Goal: Task Accomplishment & Management: Manage account settings

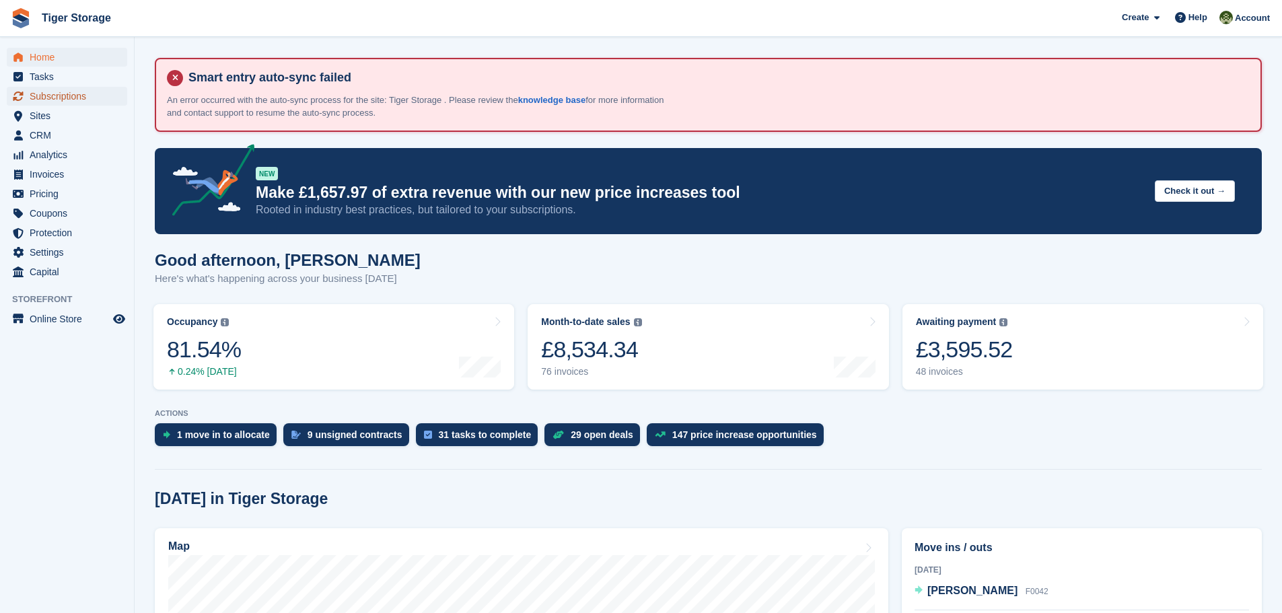
click at [57, 93] on span "Subscriptions" at bounding box center [70, 96] width 81 height 19
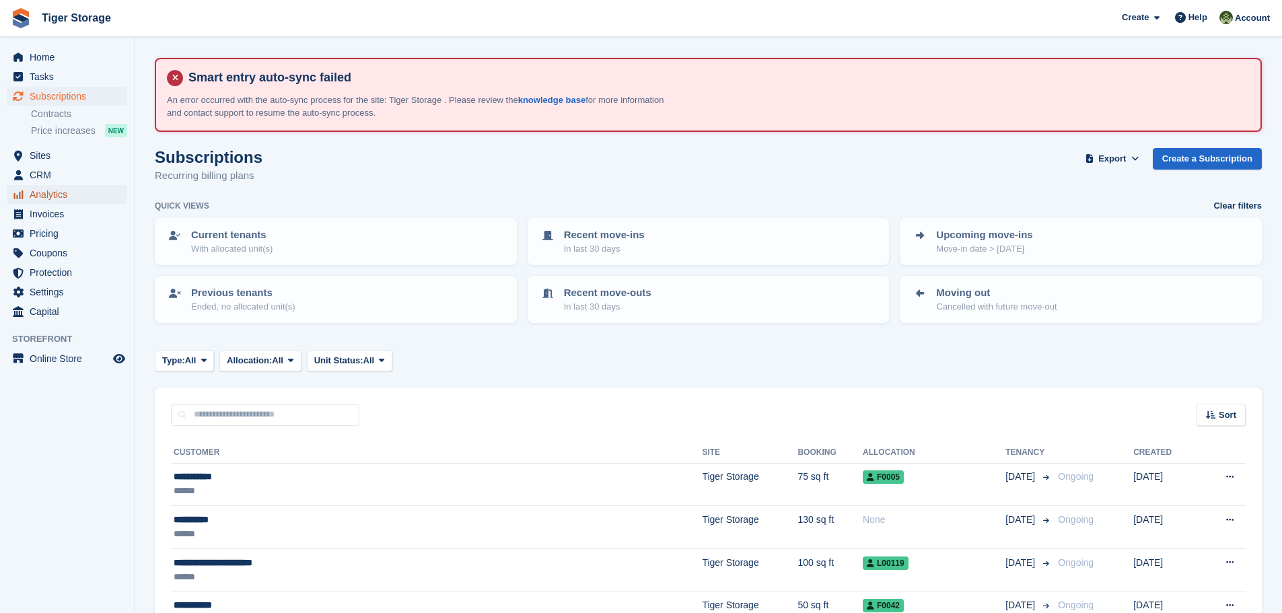
click at [50, 197] on span "Analytics" at bounding box center [70, 194] width 81 height 19
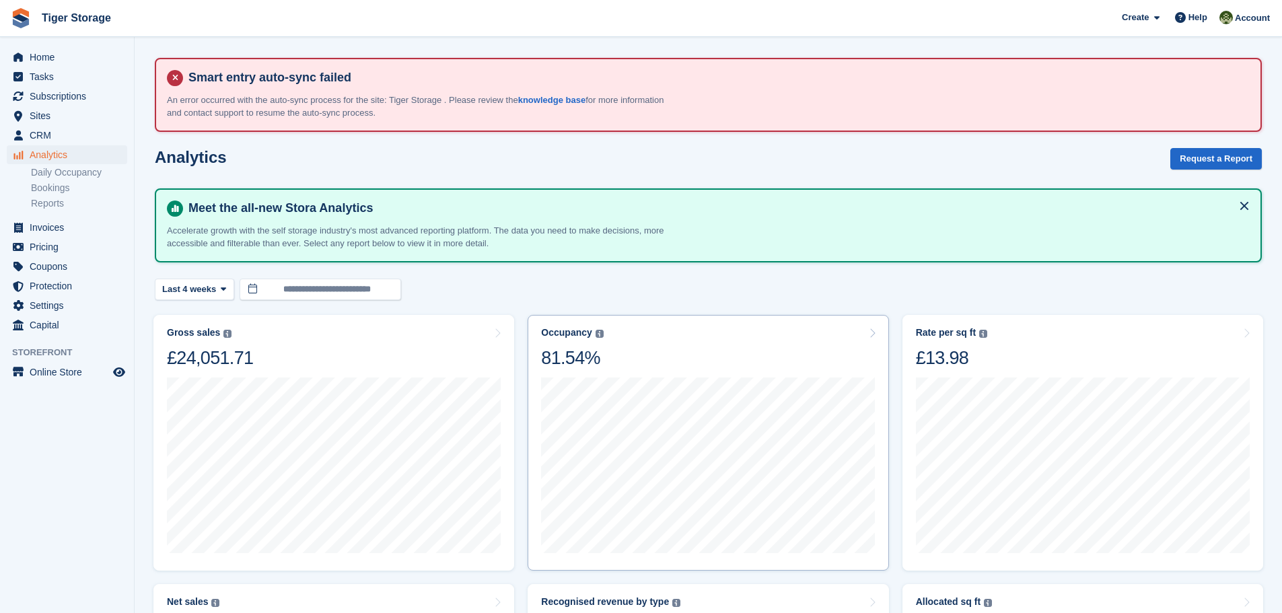
click at [561, 326] on div "Occupancy Percentage of all allocated units in terms of area. Includes units wi…" at bounding box center [708, 443] width 361 height 256
click at [571, 332] on div "Occupancy" at bounding box center [566, 332] width 50 height 11
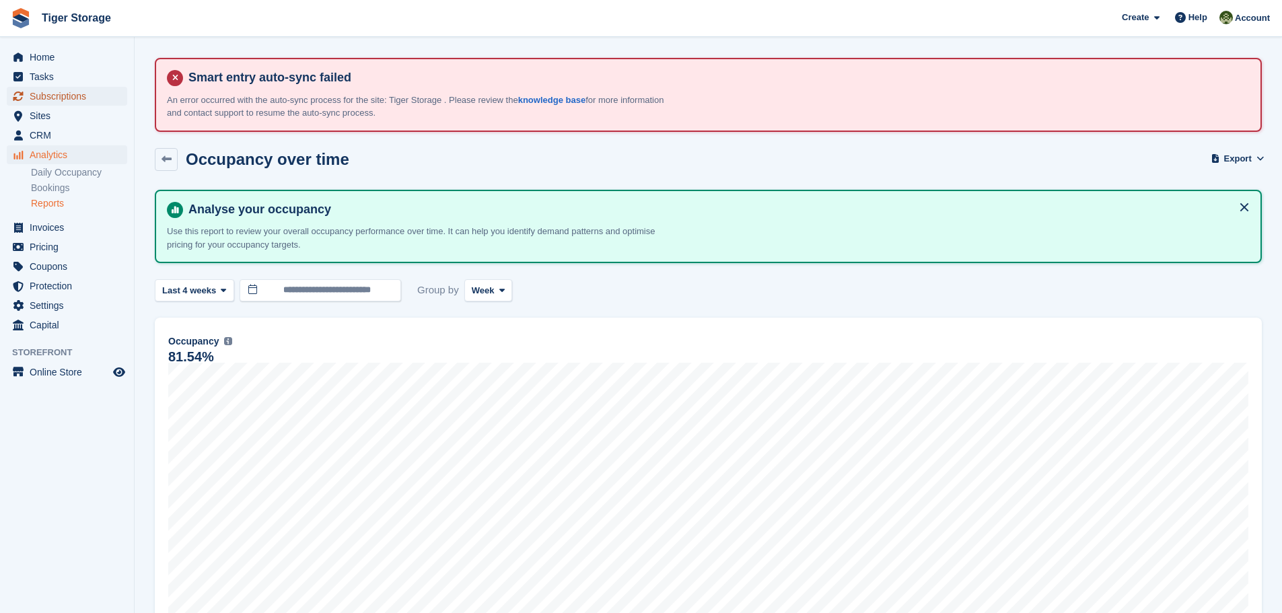
click at [46, 93] on span "Subscriptions" at bounding box center [70, 96] width 81 height 19
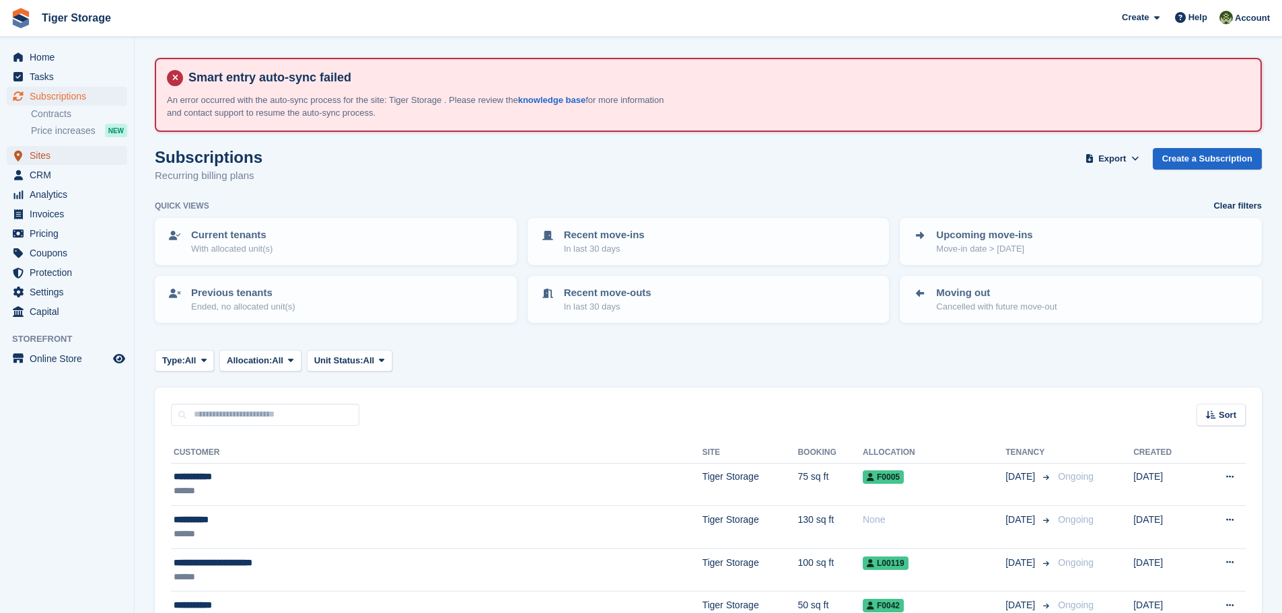
click at [35, 152] on span "Sites" at bounding box center [70, 155] width 81 height 19
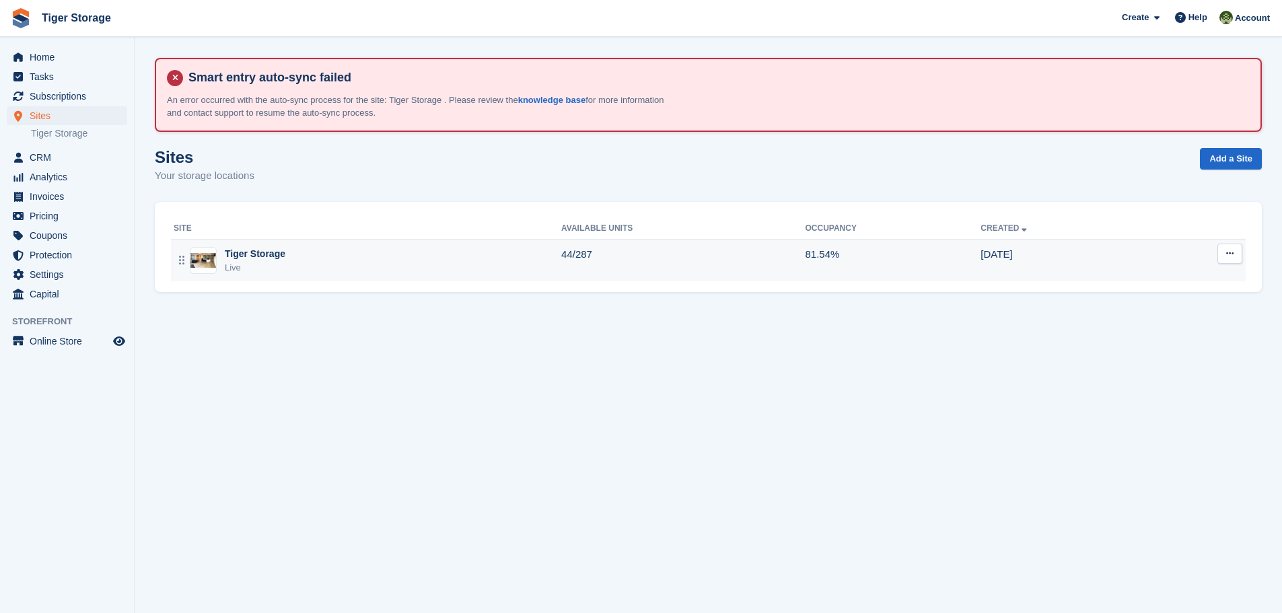
click at [236, 250] on div "Tiger Storage" at bounding box center [255, 254] width 61 height 14
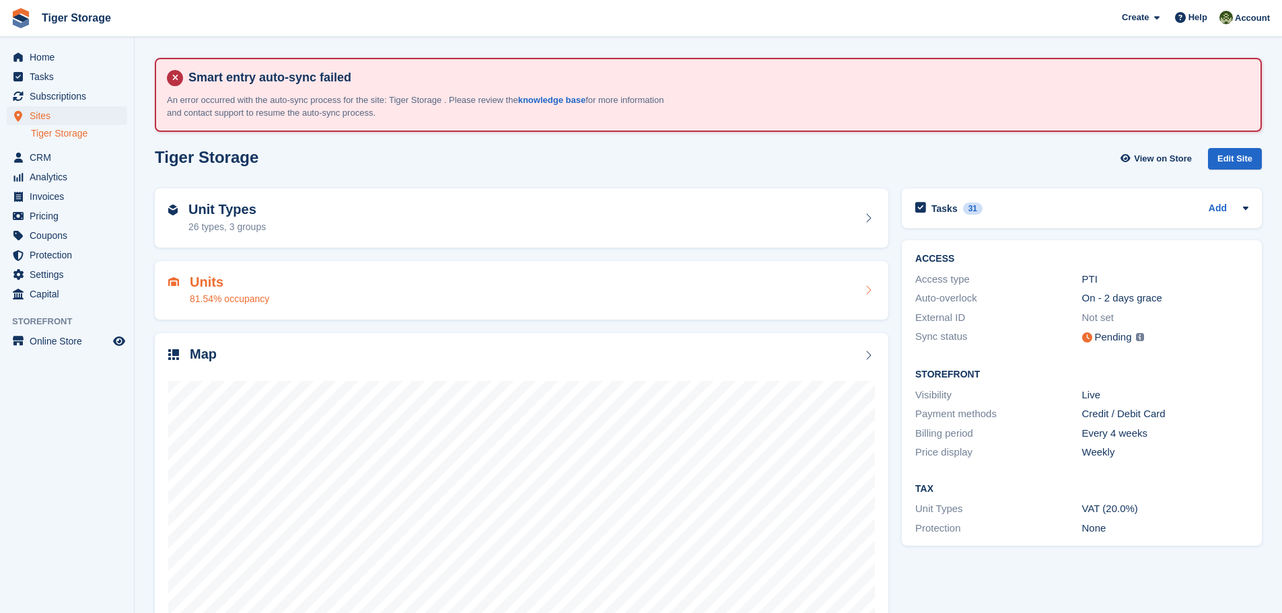
click at [202, 281] on h2 "Units" at bounding box center [229, 282] width 79 height 15
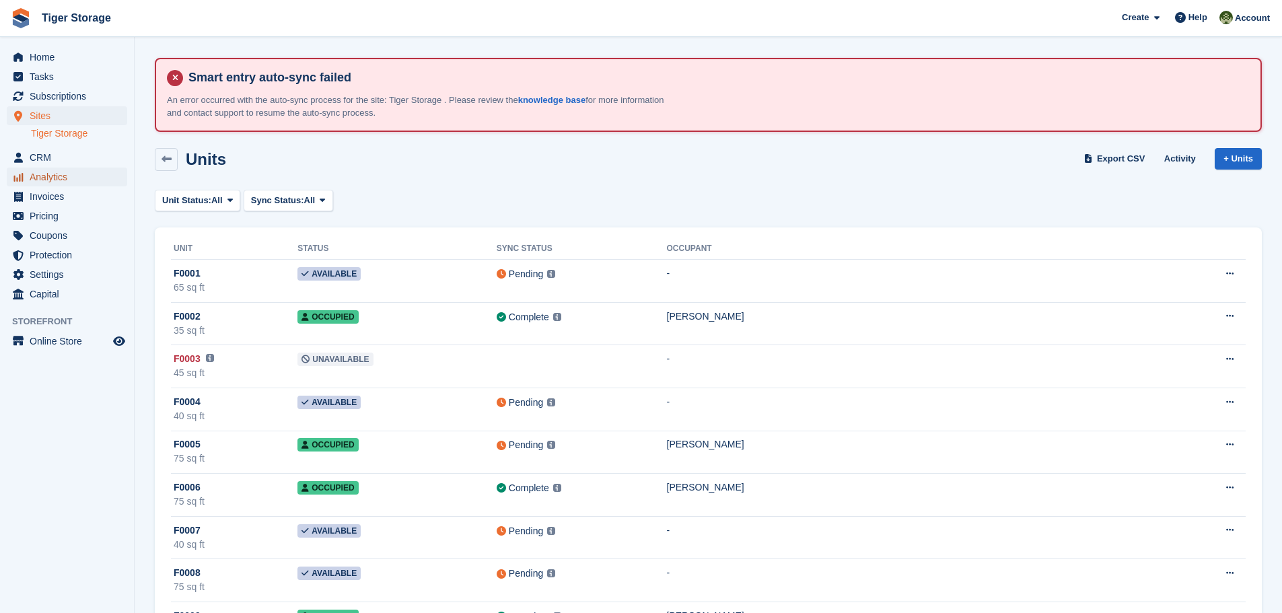
click at [67, 178] on span "Analytics" at bounding box center [70, 177] width 81 height 19
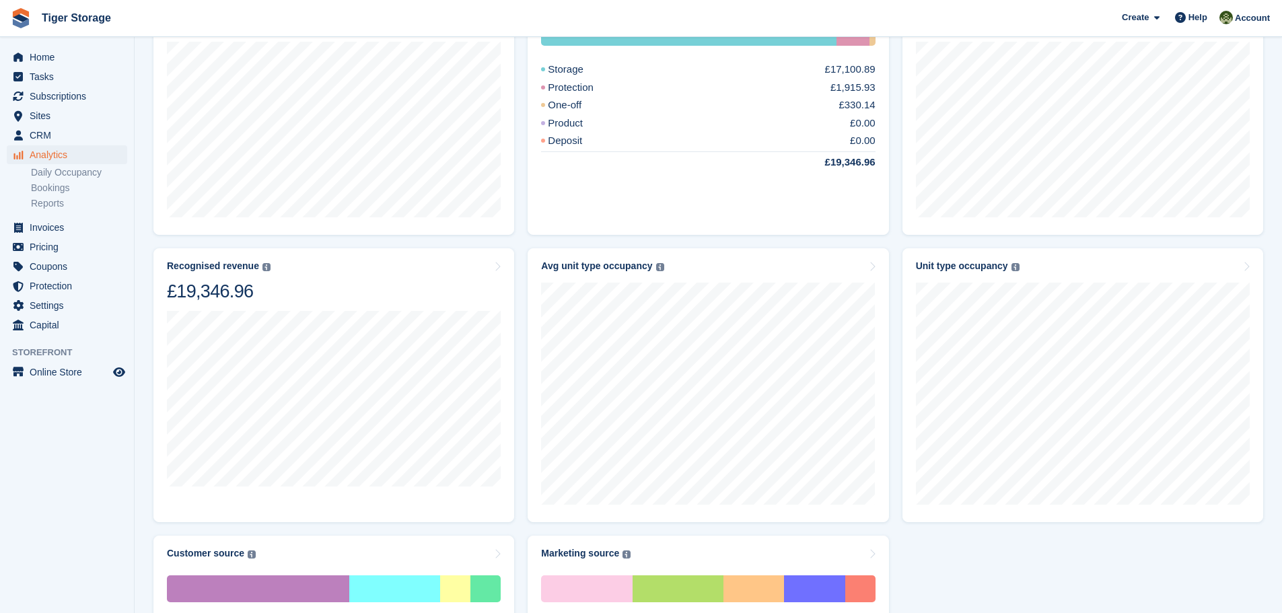
scroll to position [606, 0]
click at [980, 267] on div "Unit type occupancy" at bounding box center [962, 265] width 92 height 11
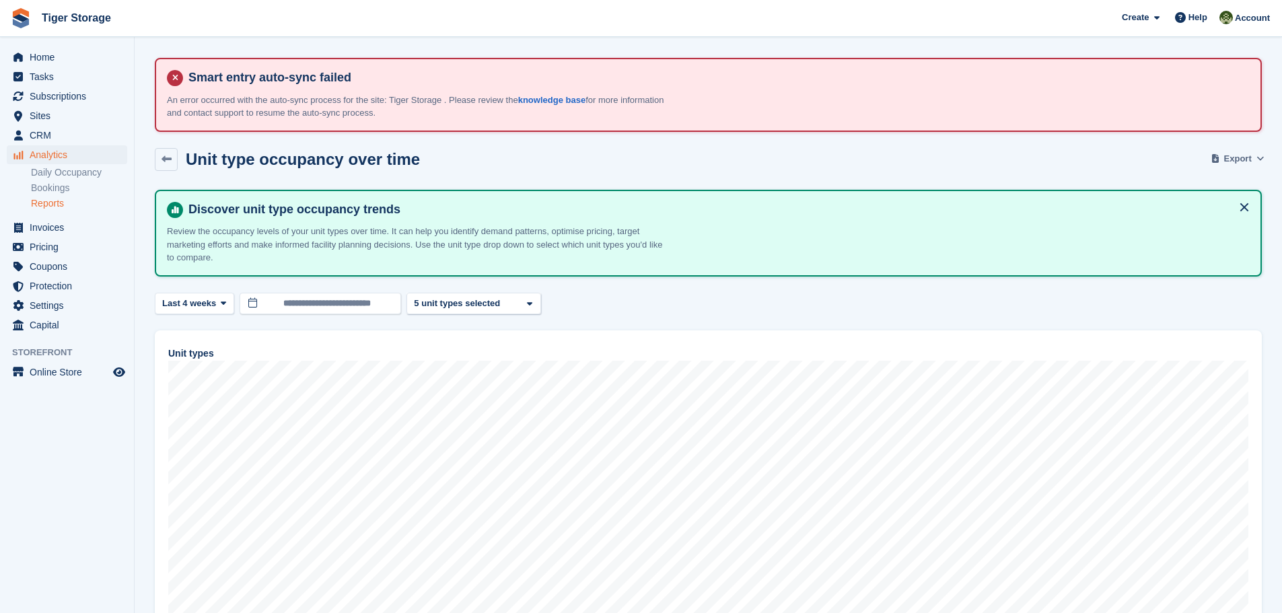
click at [1263, 156] on icon at bounding box center [1260, 158] width 7 height 9
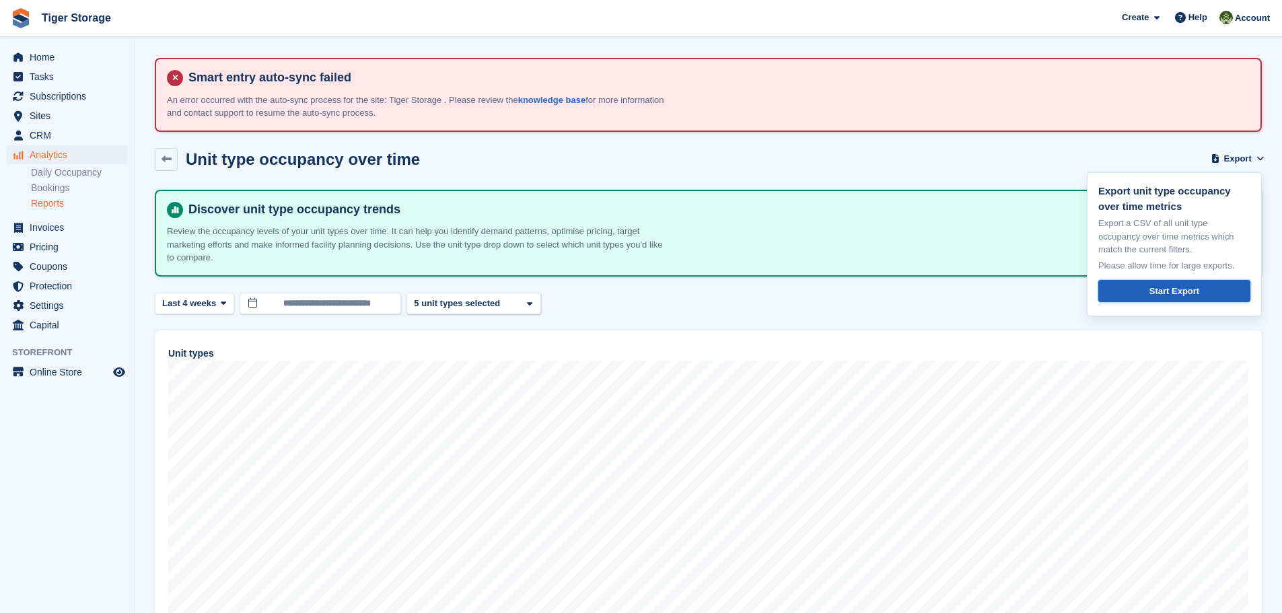
click at [1137, 289] on link "Start Export" at bounding box center [1175, 291] width 152 height 22
click at [527, 306] on icon at bounding box center [529, 304] width 5 height 9
click at [448, 340] on button "Select All" at bounding box center [450, 340] width 58 height 22
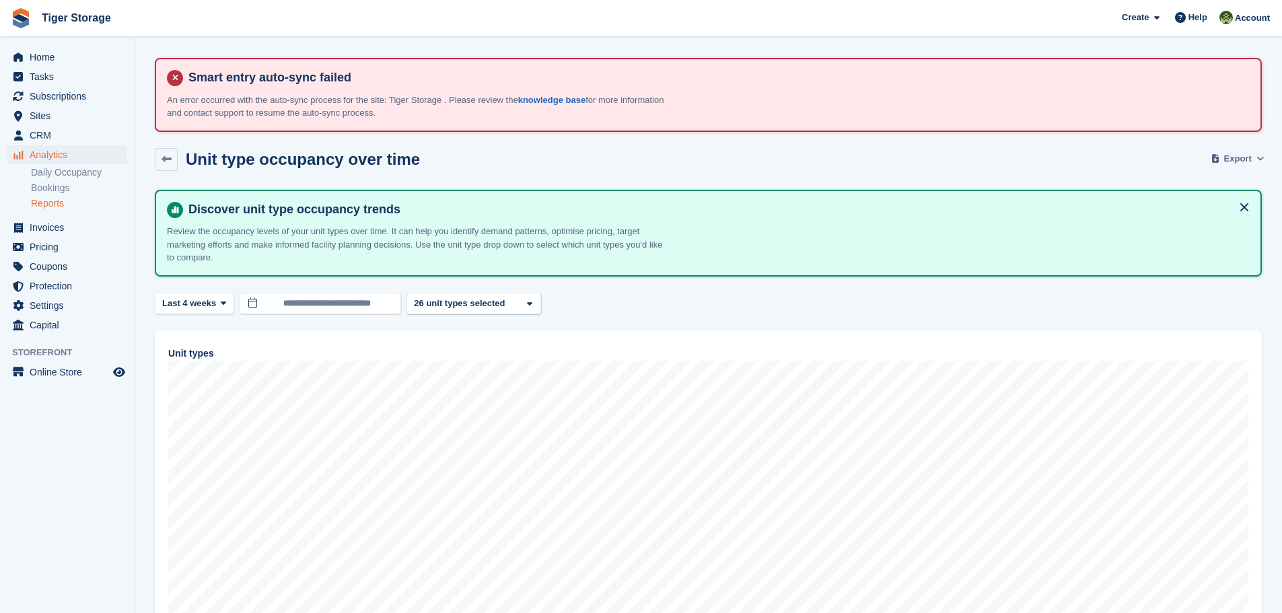
click at [1251, 156] on span "Export" at bounding box center [1239, 158] width 28 height 13
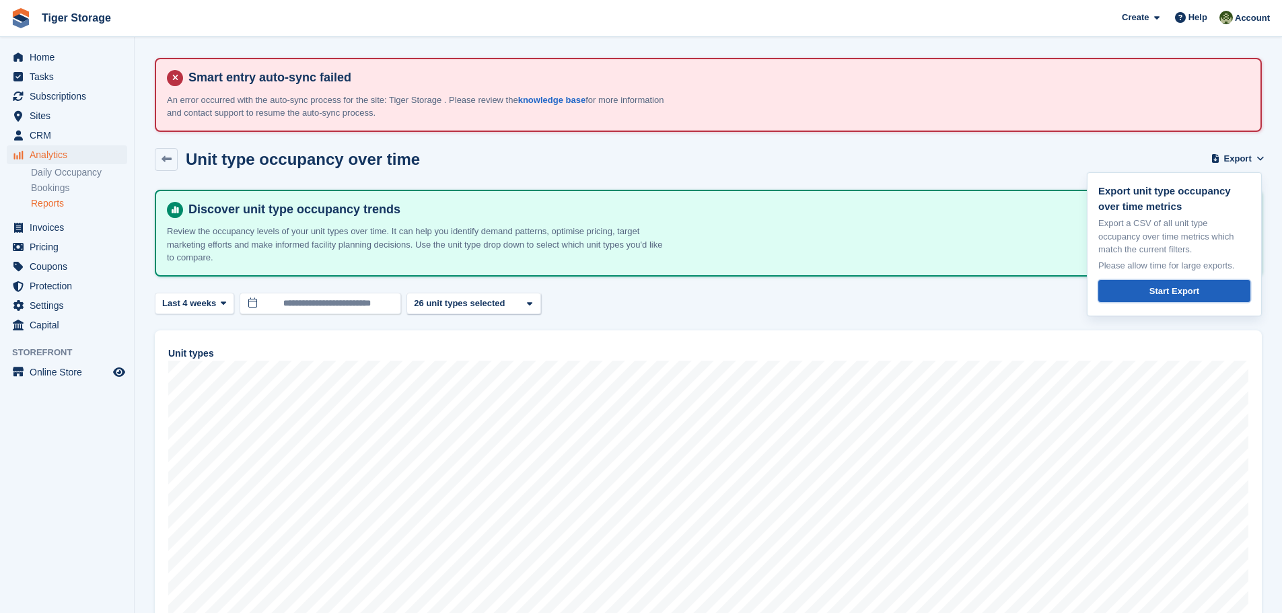
click at [1170, 292] on div "Start Export" at bounding box center [1175, 291] width 50 height 13
click at [481, 304] on div "26 unit types selected" at bounding box center [461, 303] width 98 height 13
click at [627, 308] on div "**********" at bounding box center [708, 304] width 1107 height 22
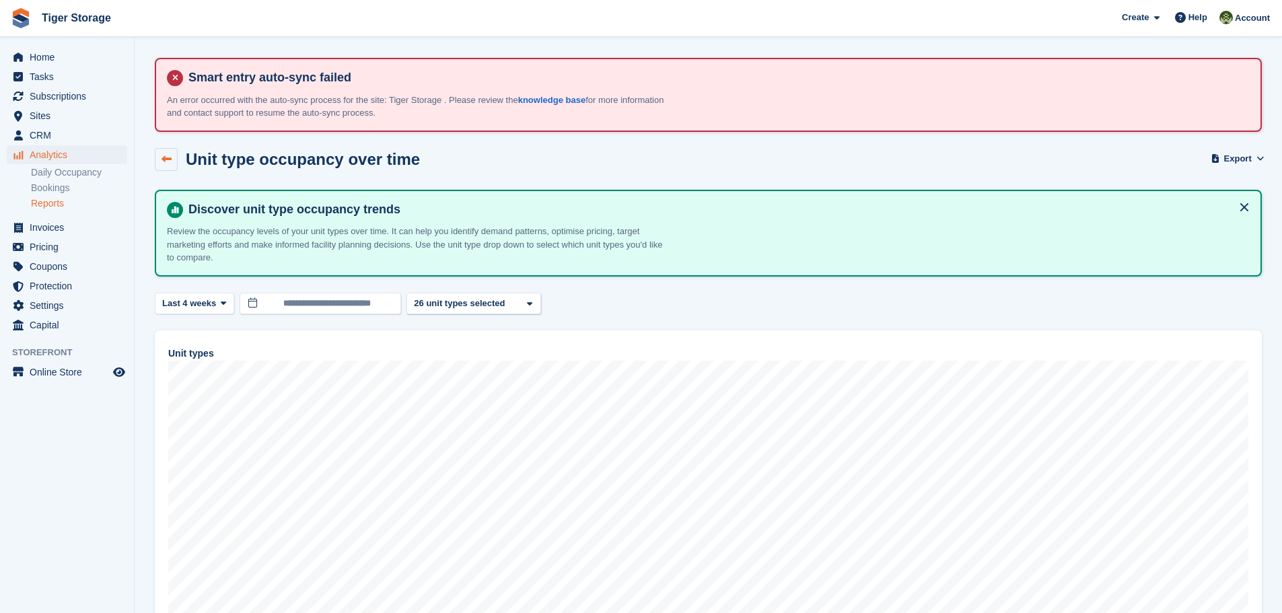
click at [166, 165] on link at bounding box center [166, 159] width 23 height 23
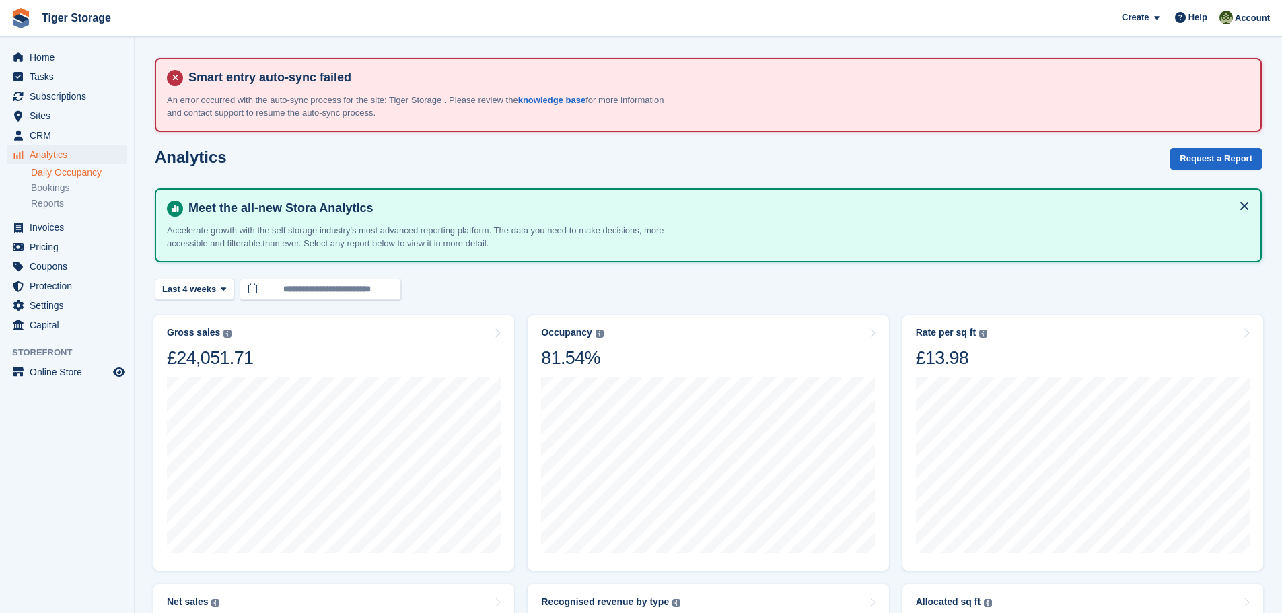
click at [73, 169] on link "Daily Occupancy" at bounding box center [79, 172] width 96 height 13
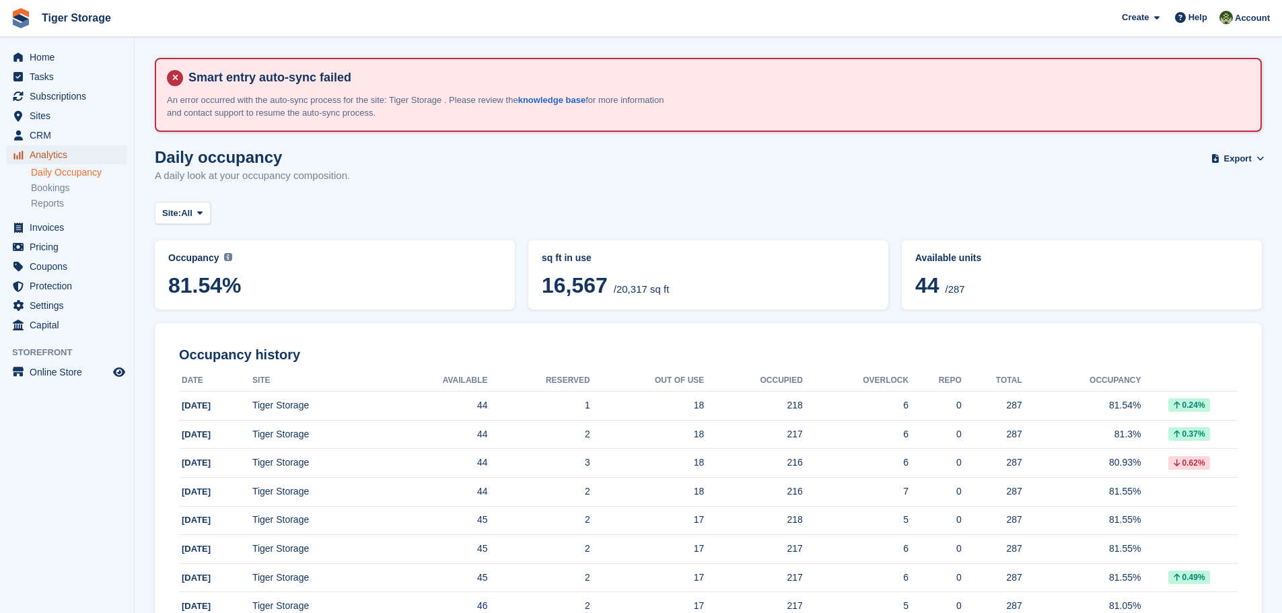
click at [52, 150] on span "Analytics" at bounding box center [70, 154] width 81 height 19
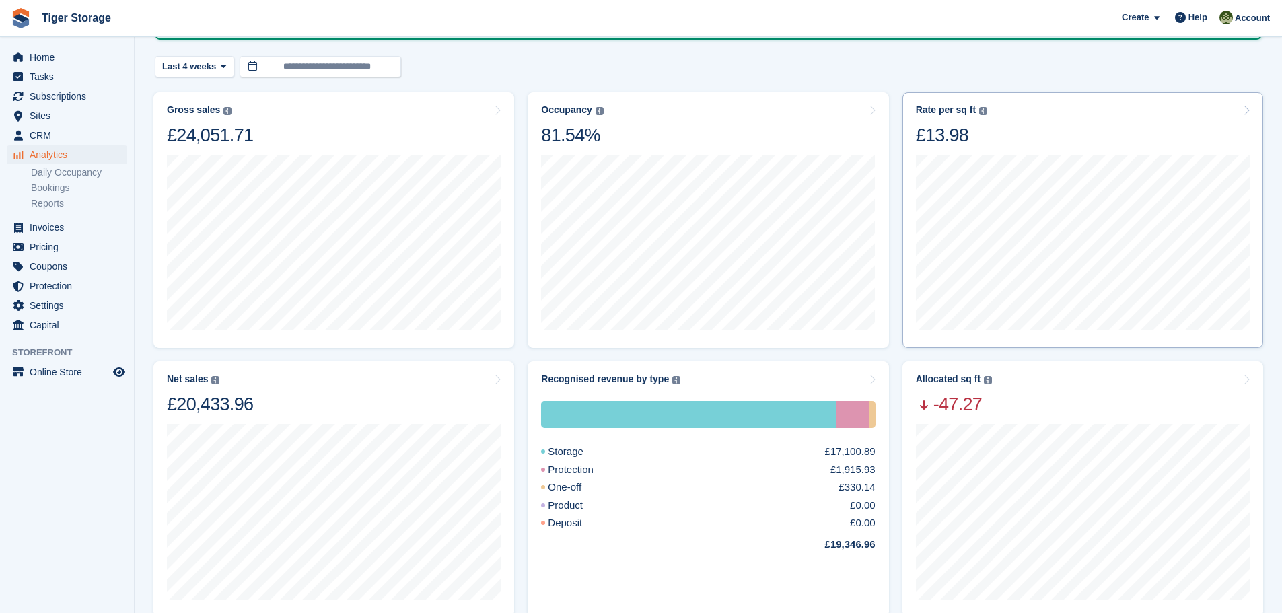
scroll to position [269, 0]
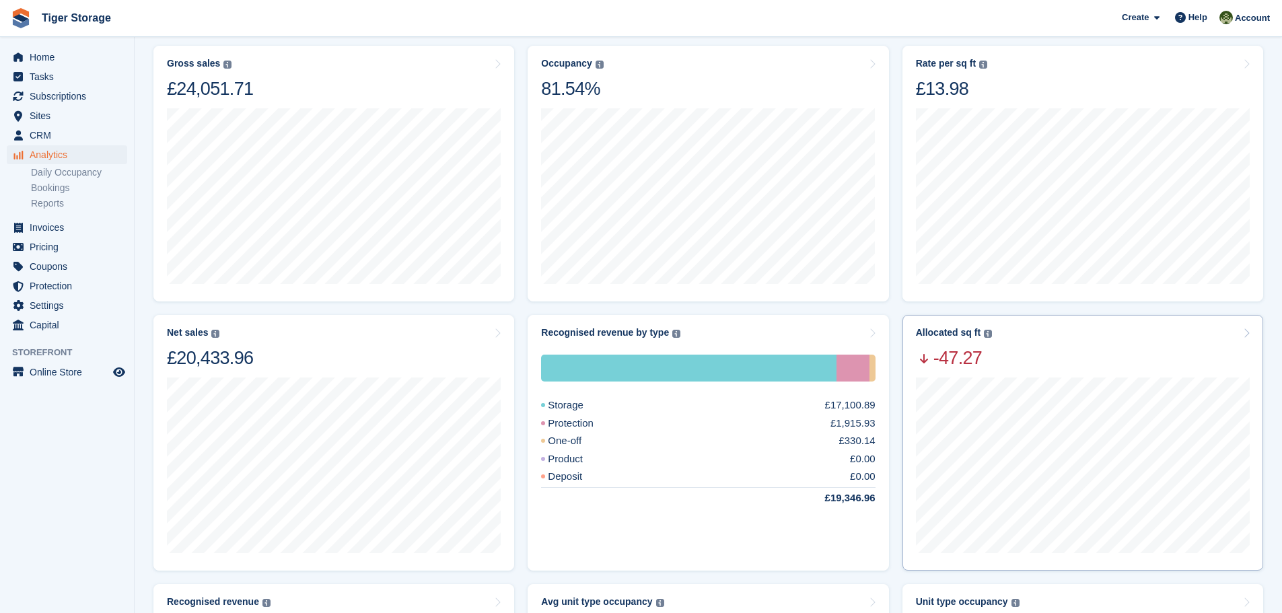
click at [932, 331] on div "Allocated sq ft" at bounding box center [948, 332] width 65 height 11
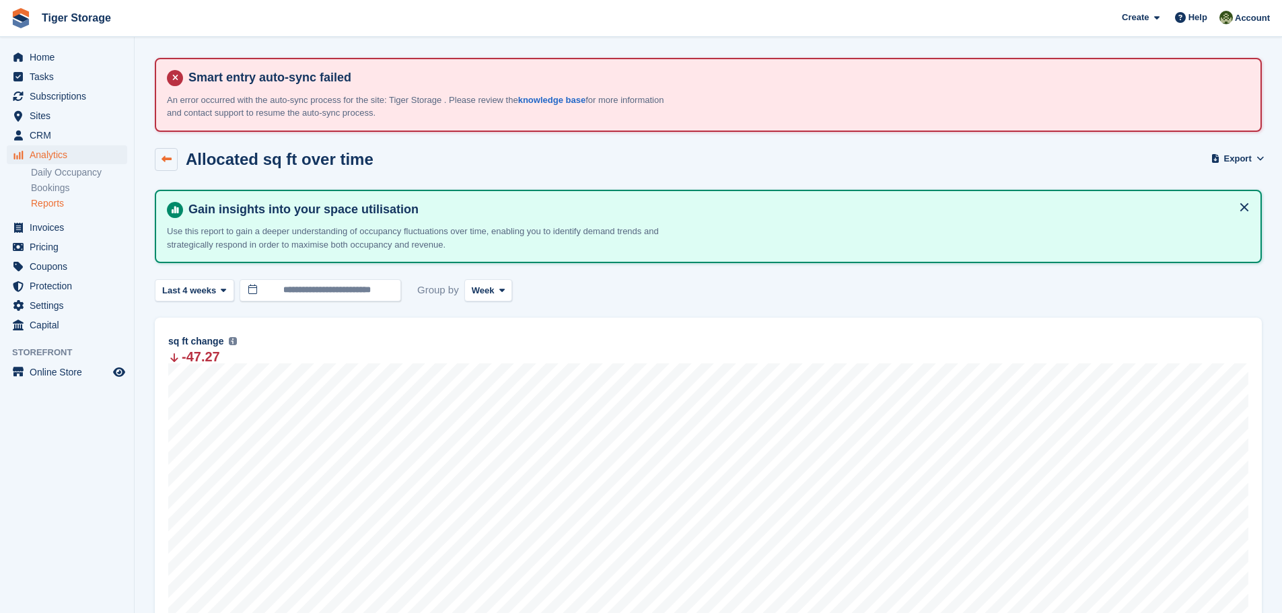
click at [164, 151] on link at bounding box center [166, 159] width 23 height 23
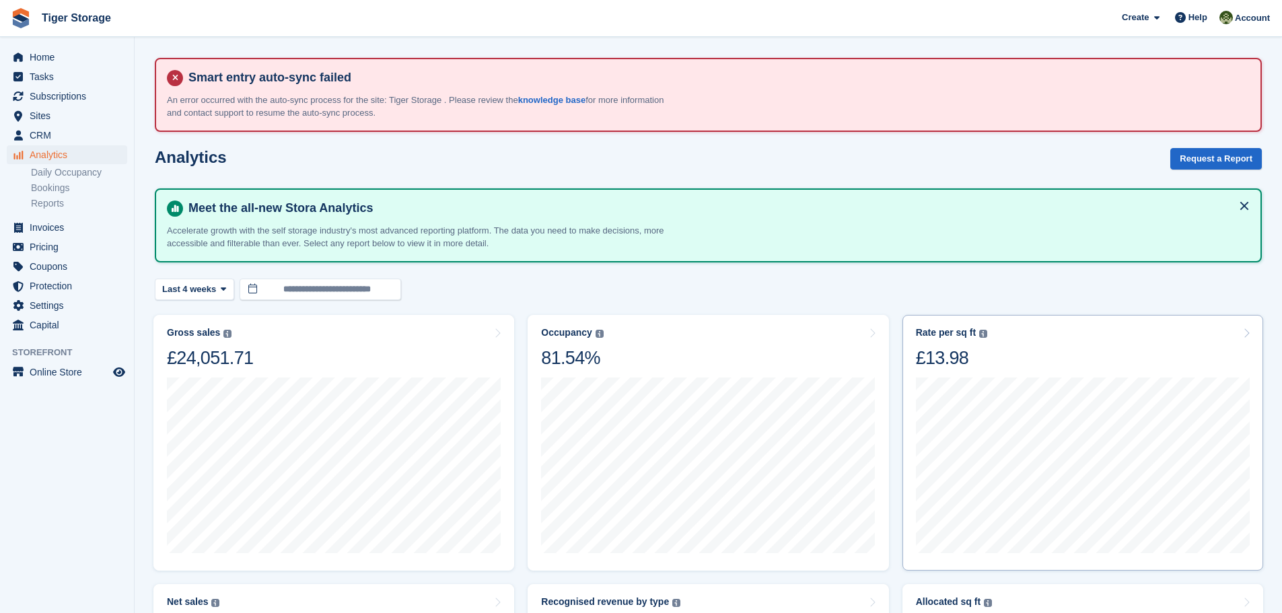
click at [933, 336] on div "Rate per sq ft" at bounding box center [946, 332] width 60 height 11
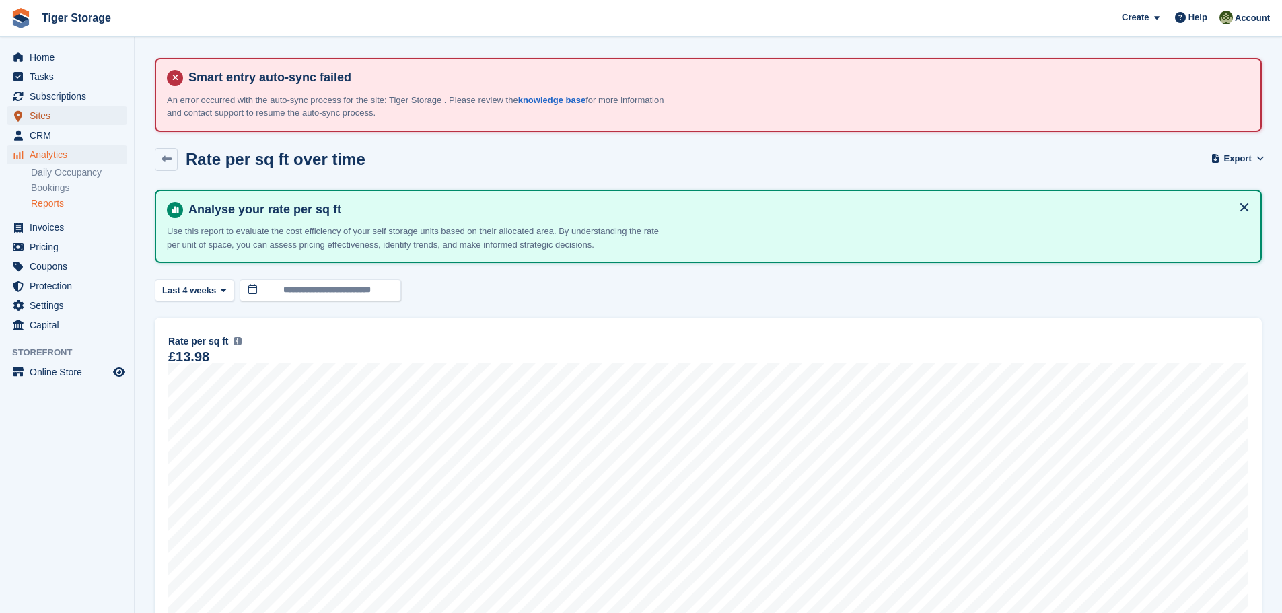
click at [45, 117] on span "Sites" at bounding box center [70, 115] width 81 height 19
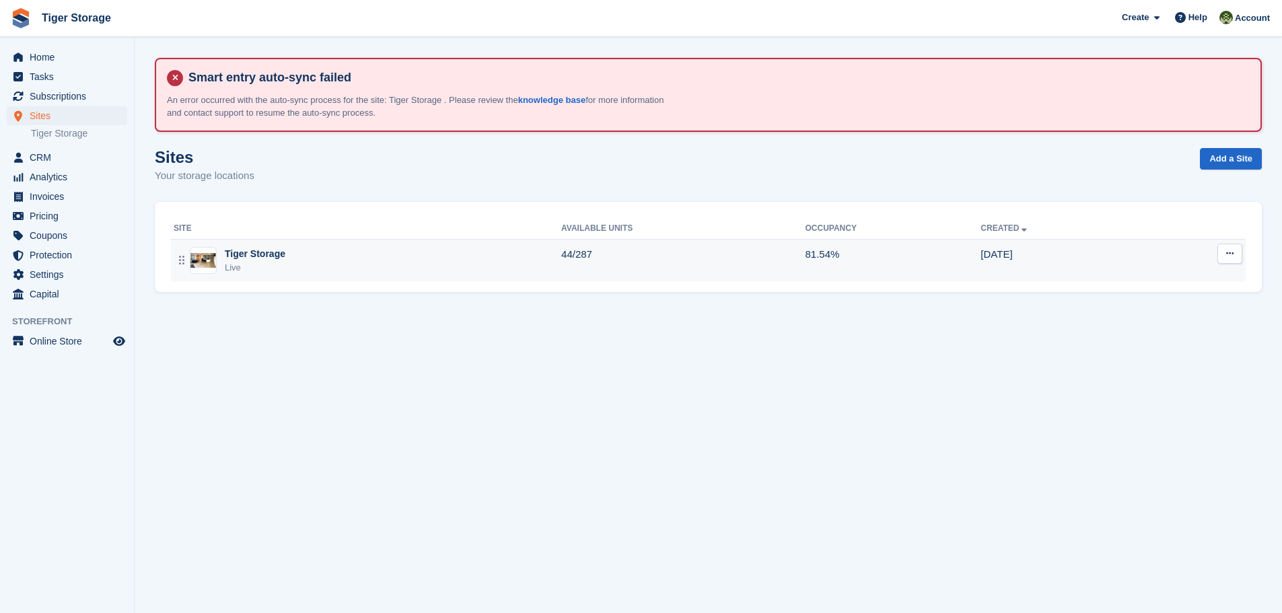
click at [243, 261] on div "Tiger Storage" at bounding box center [255, 254] width 61 height 14
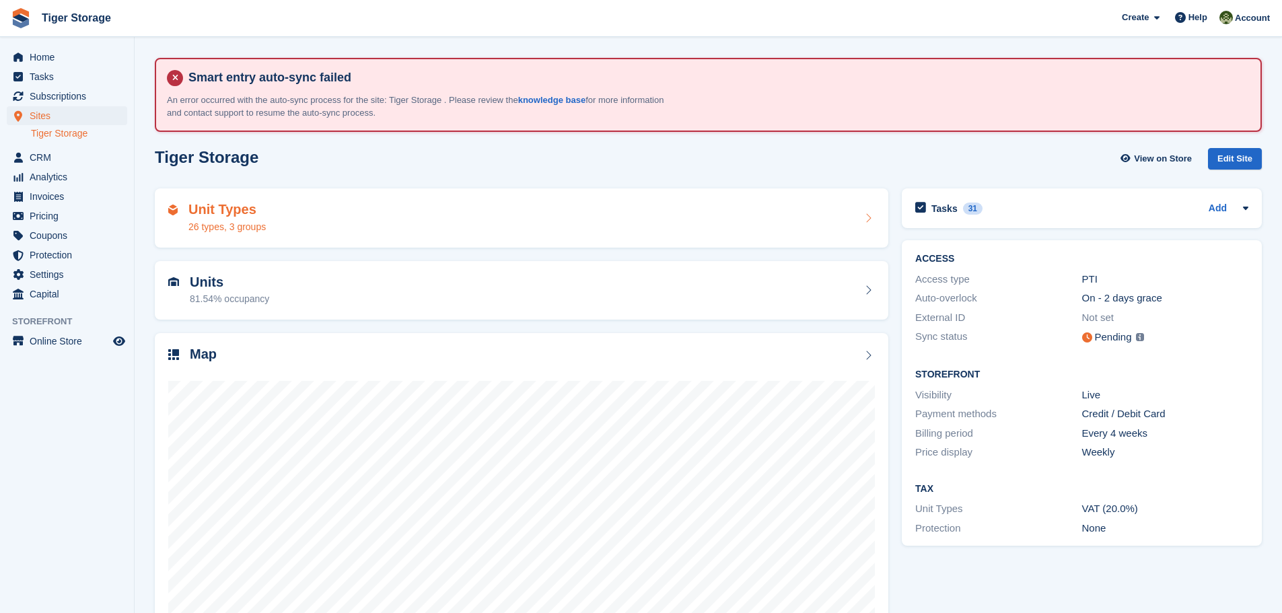
click at [236, 205] on h2 "Unit Types" at bounding box center [227, 209] width 77 height 15
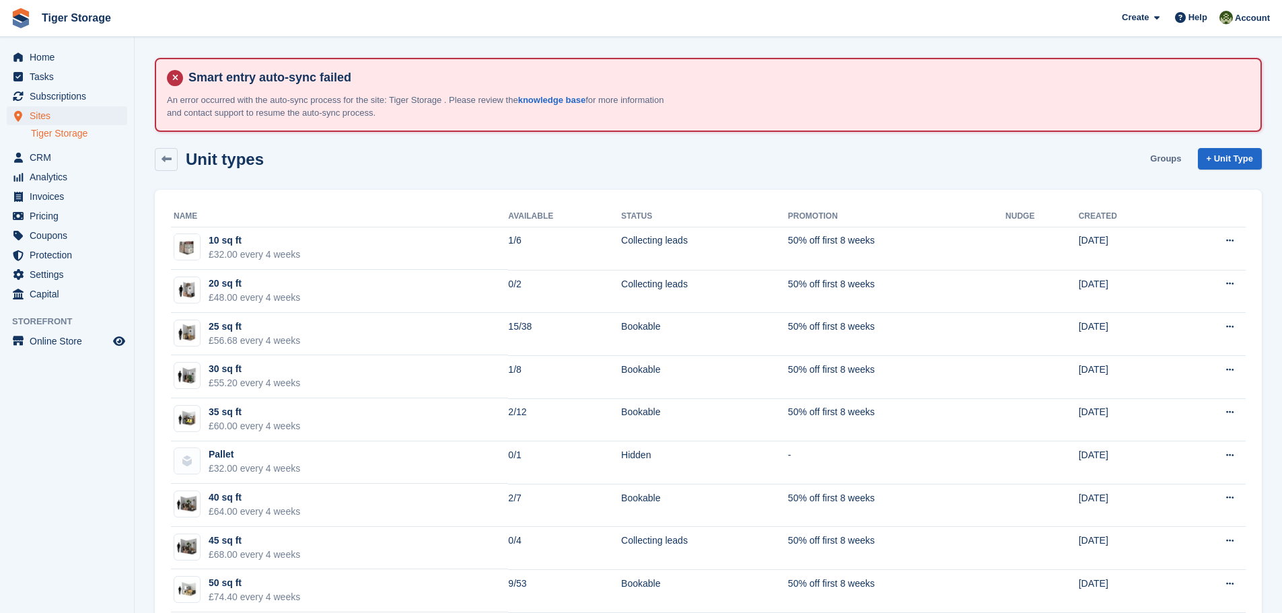
click at [1167, 157] on link "Groups" at bounding box center [1166, 159] width 42 height 22
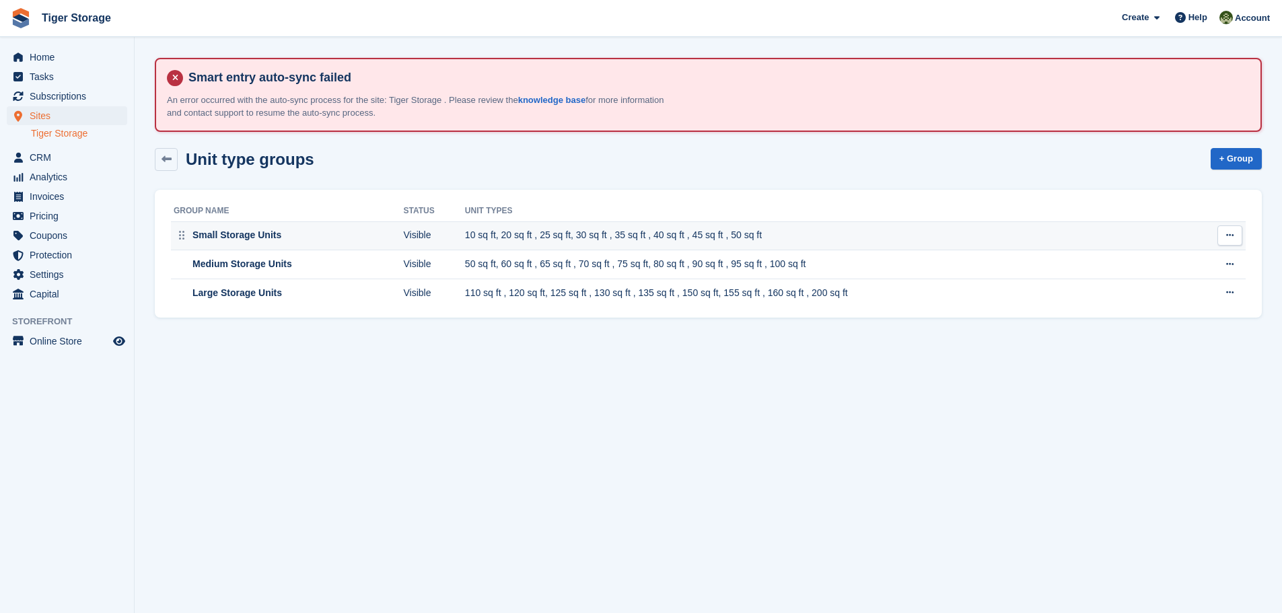
click at [623, 236] on td "10 sq ft, 20 sq ft , 25 sq ft, 30 sq ft , 35 sq ft , 40 sq ft , 45 sq ft , 50 s…" at bounding box center [829, 235] width 728 height 29
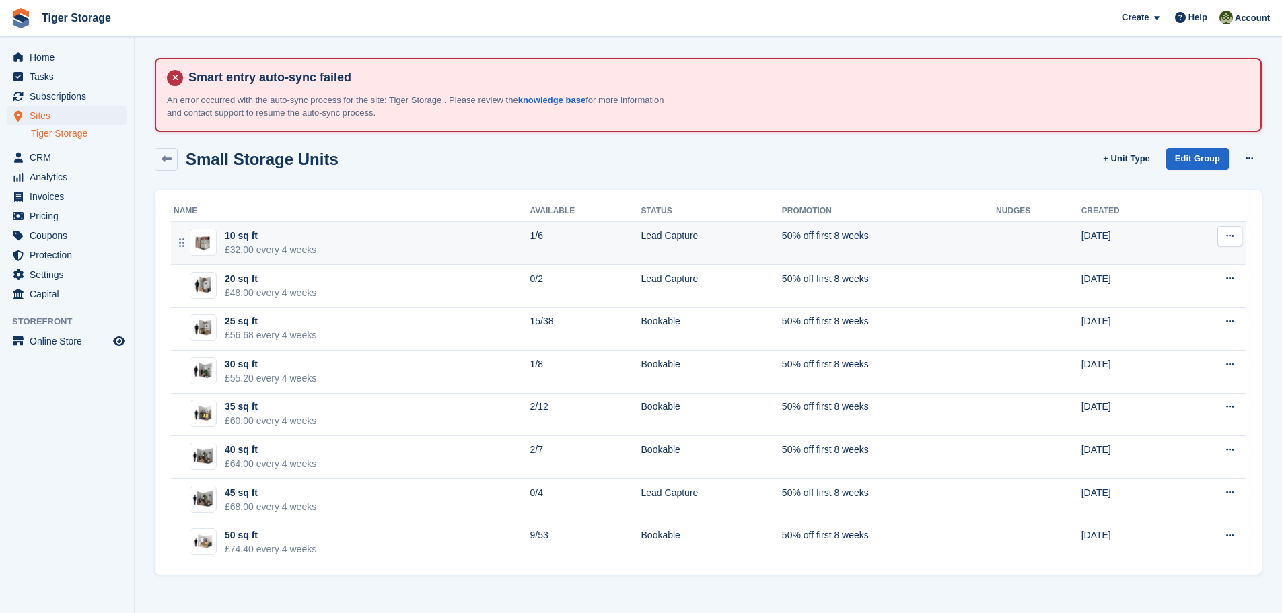
click at [297, 236] on div "10 sq ft" at bounding box center [271, 236] width 92 height 14
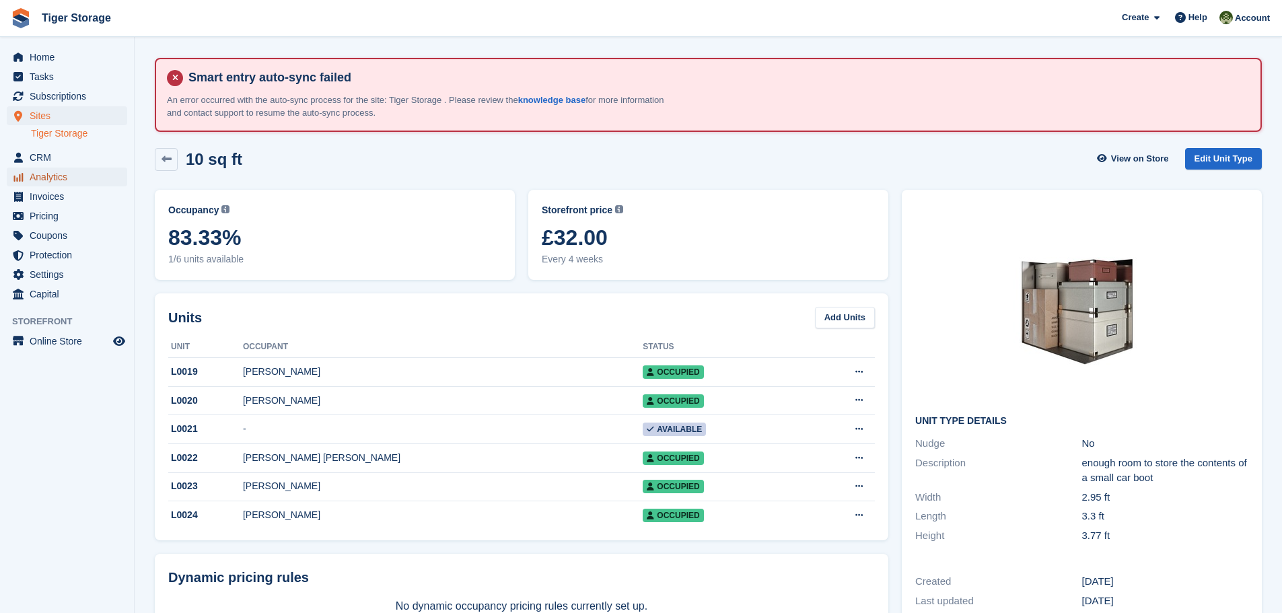
click at [40, 176] on span "Analytics" at bounding box center [70, 177] width 81 height 19
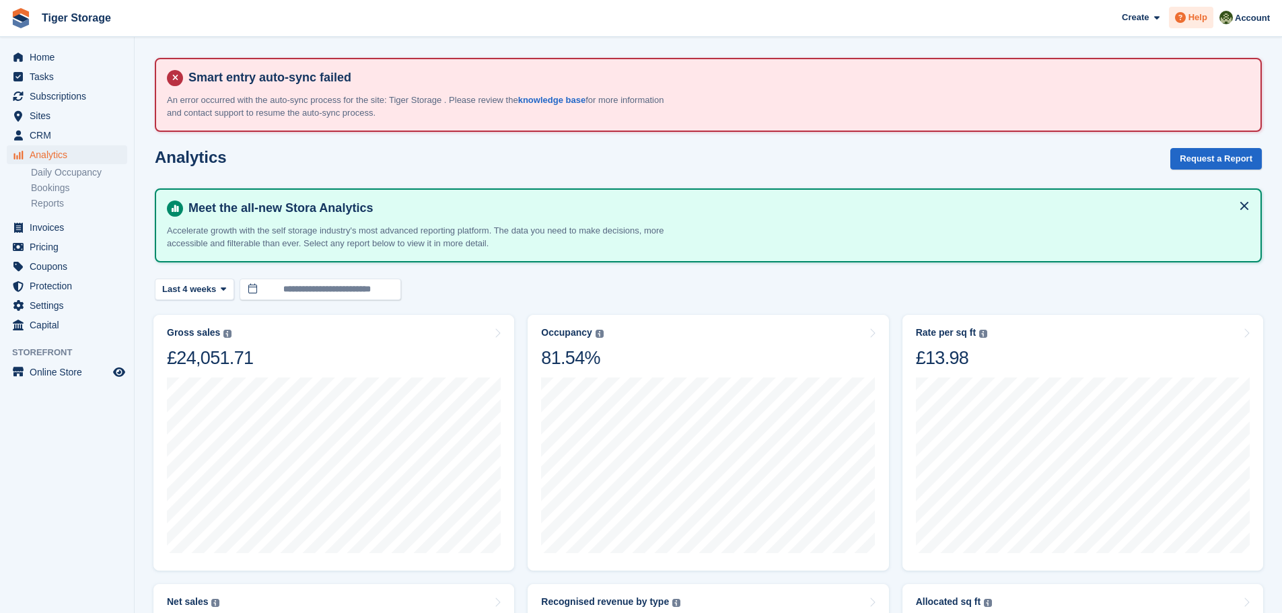
click at [1186, 20] on icon at bounding box center [1180, 17] width 11 height 11
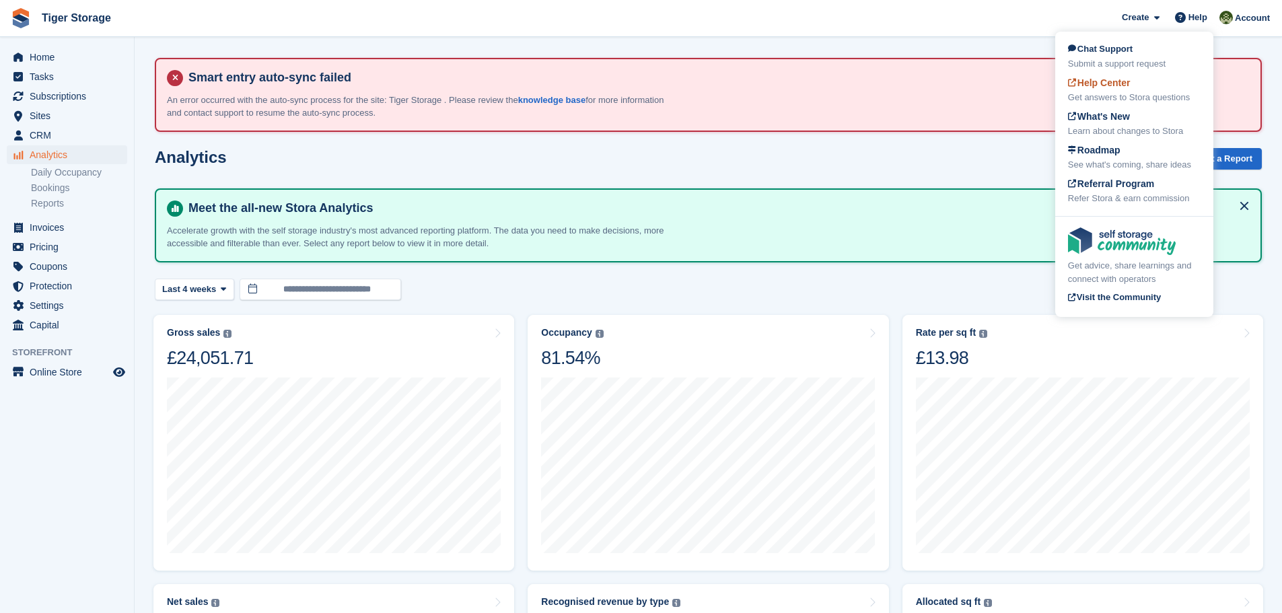
click at [1121, 88] on span "Help Center" at bounding box center [1099, 82] width 63 height 11
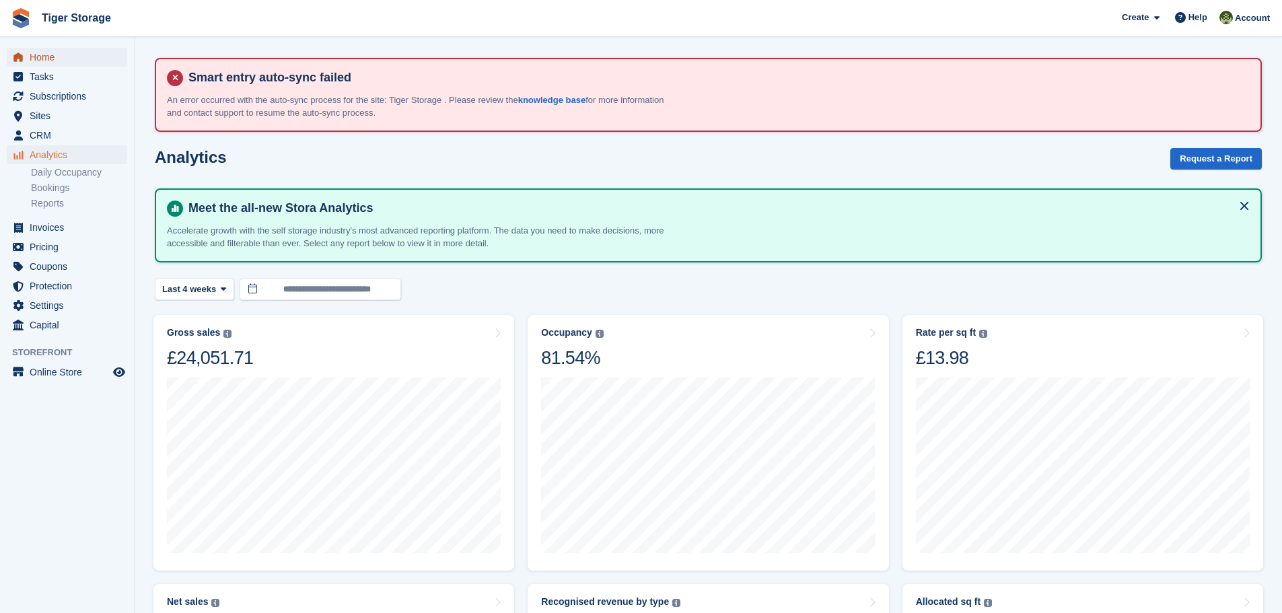
click at [41, 55] on span "Home" at bounding box center [70, 57] width 81 height 19
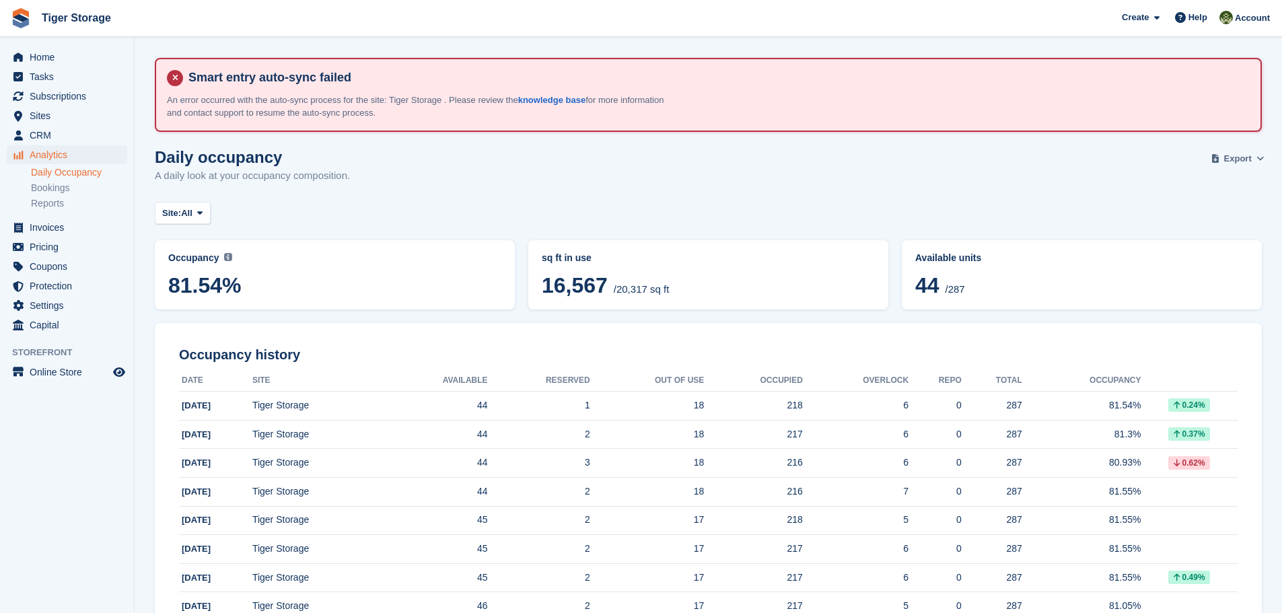
click at [1257, 158] on icon at bounding box center [1260, 158] width 7 height 9
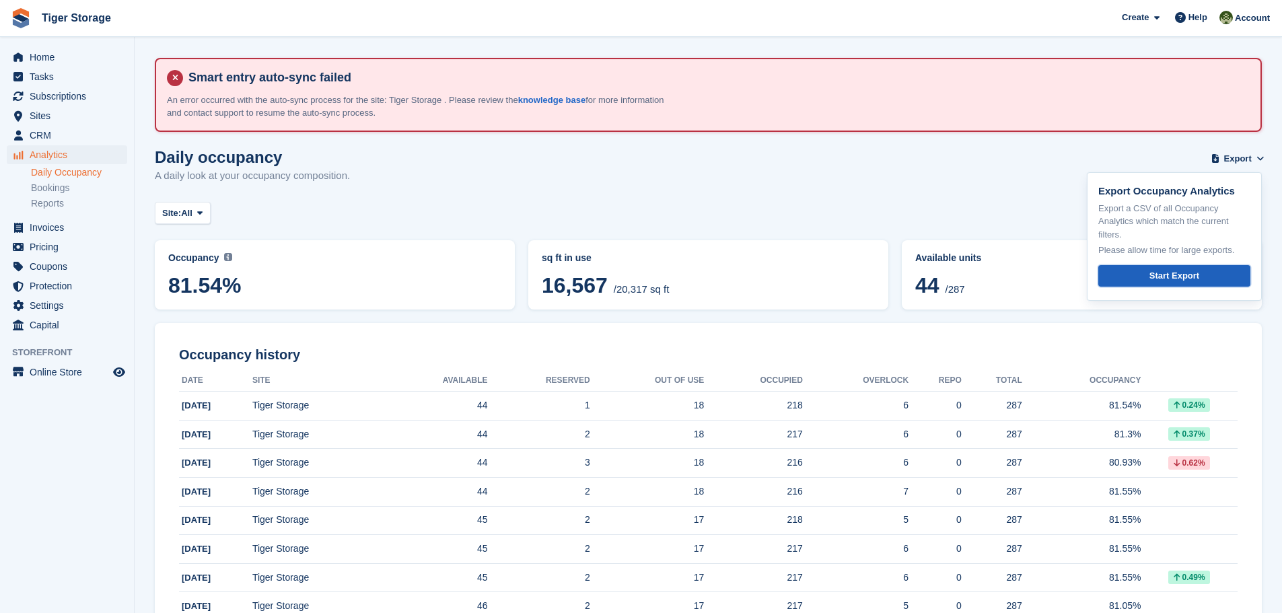
click at [1182, 277] on div "Start Export" at bounding box center [1175, 275] width 50 height 13
click at [56, 153] on span "Analytics" at bounding box center [70, 154] width 81 height 19
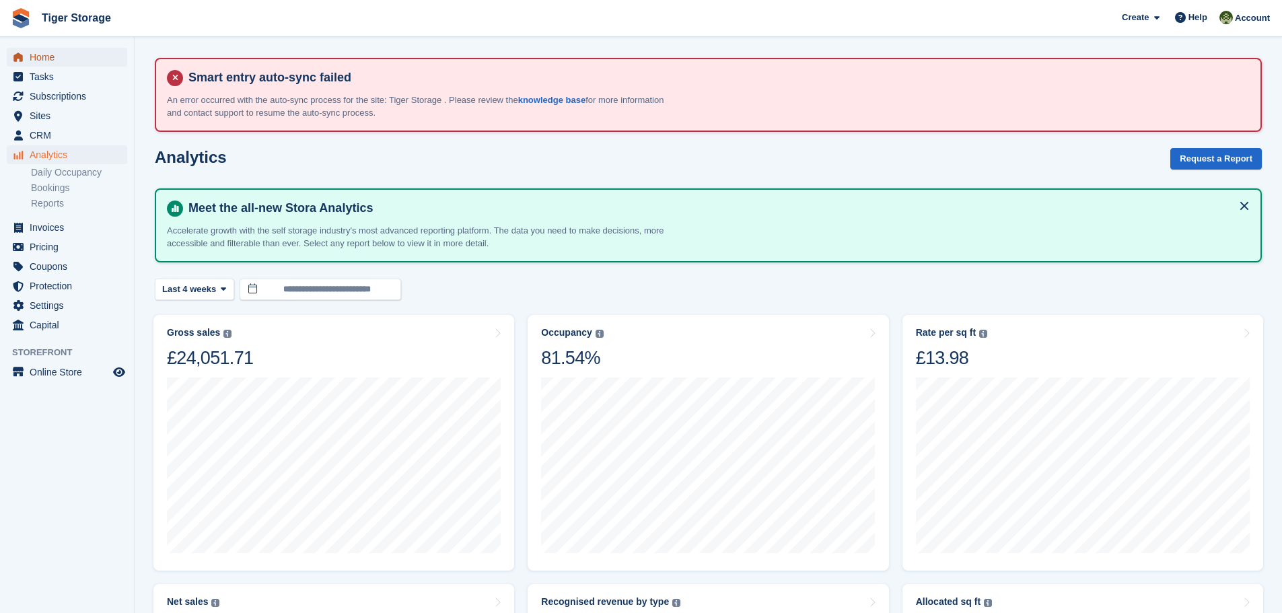
click at [46, 56] on span "Home" at bounding box center [70, 57] width 81 height 19
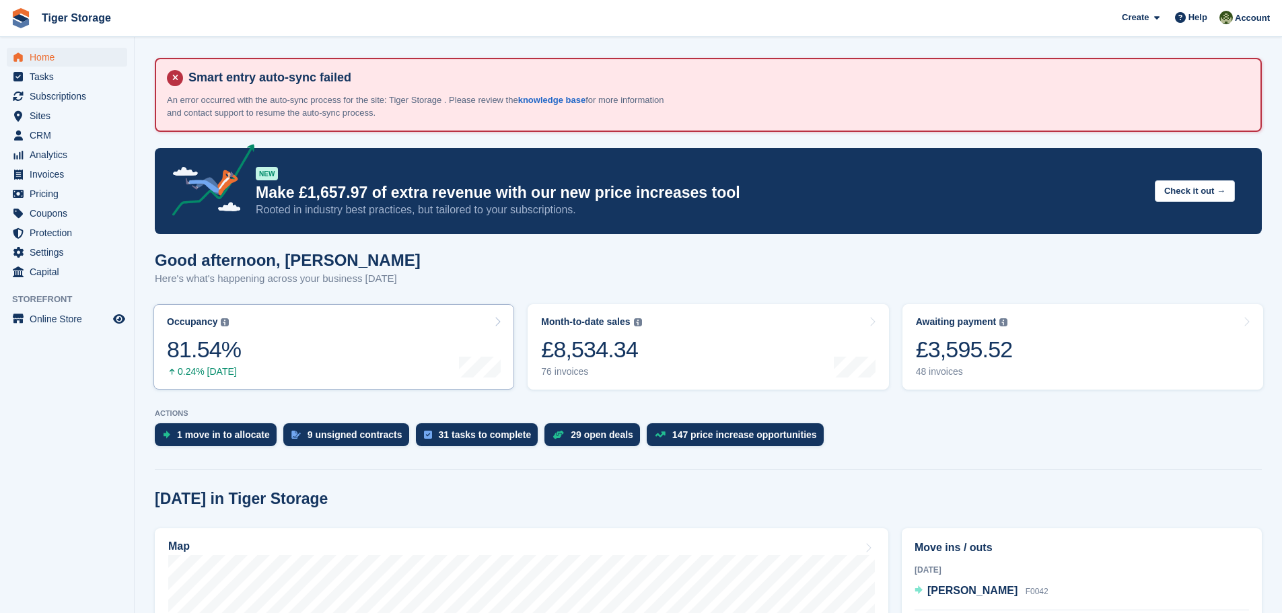
click at [193, 321] on div "Occupancy" at bounding box center [192, 321] width 50 height 11
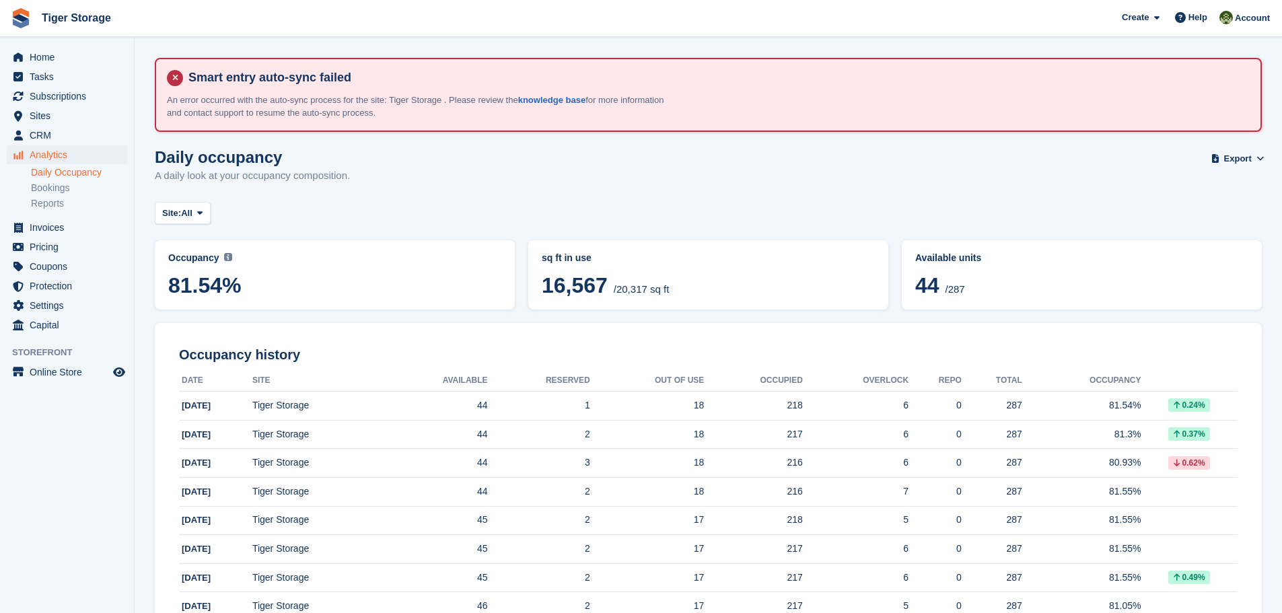
click at [940, 273] on span "44" at bounding box center [928, 285] width 24 height 24
click at [956, 259] on span "Available units" at bounding box center [949, 257] width 66 height 11
click at [916, 281] on span "44" at bounding box center [928, 285] width 24 height 24
click at [961, 287] on span "/287" at bounding box center [955, 288] width 20 height 11
click at [57, 201] on link "Reports" at bounding box center [79, 203] width 96 height 13
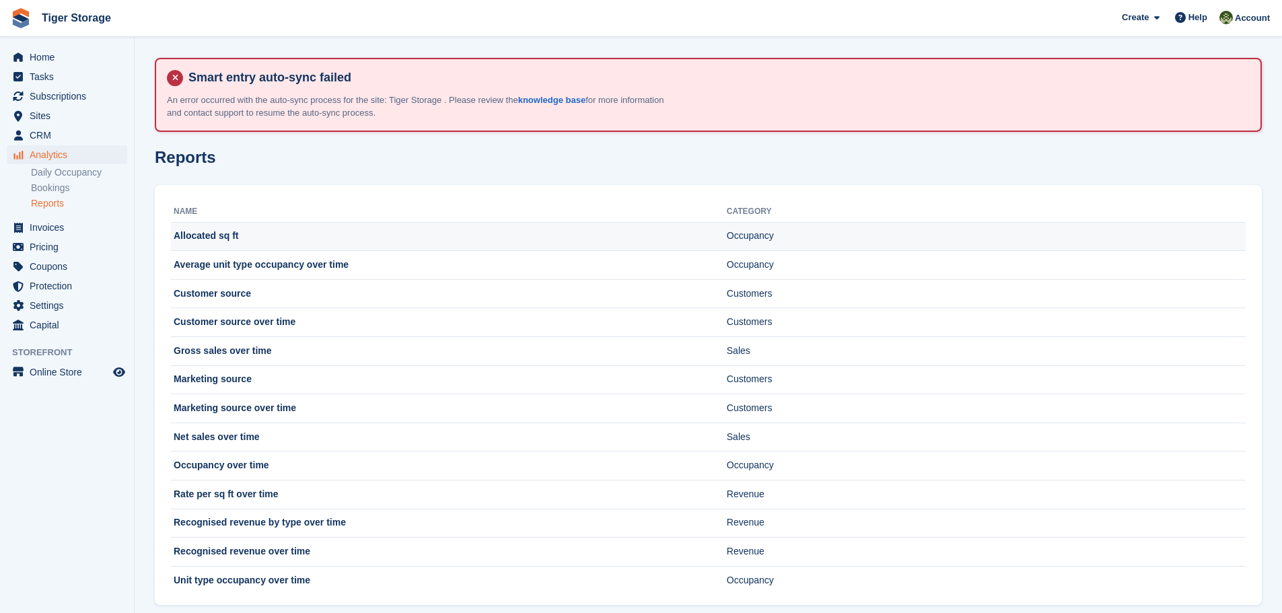
click at [200, 236] on td "Allocated sq ft" at bounding box center [449, 236] width 556 height 29
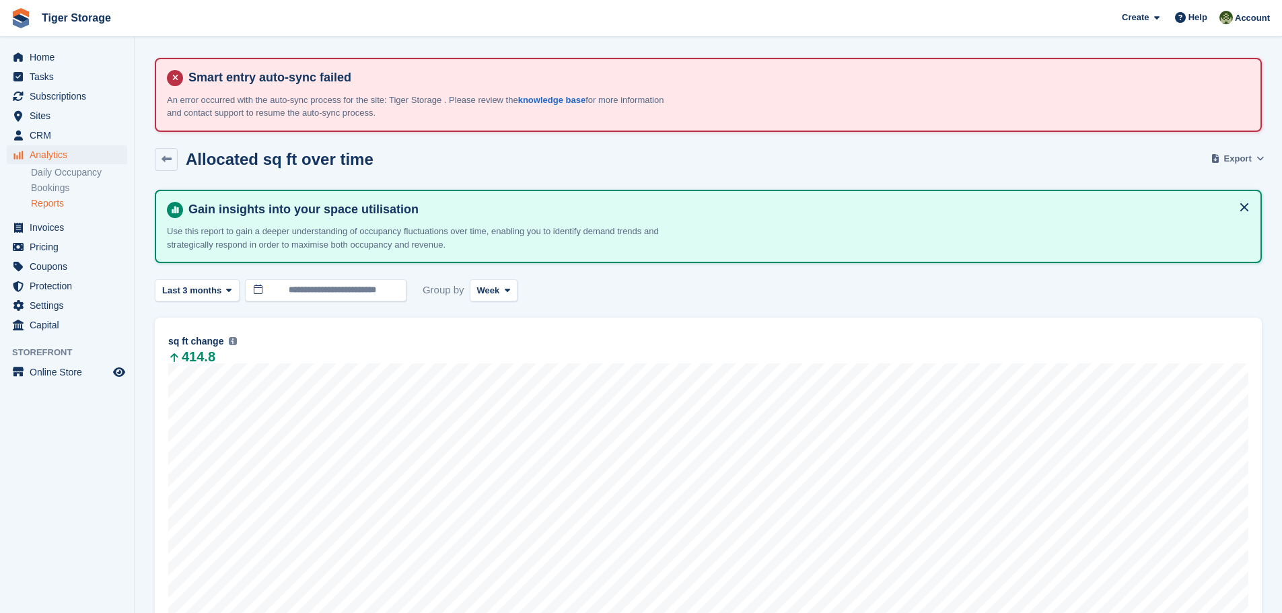
click at [1246, 156] on span "Export" at bounding box center [1239, 158] width 28 height 13
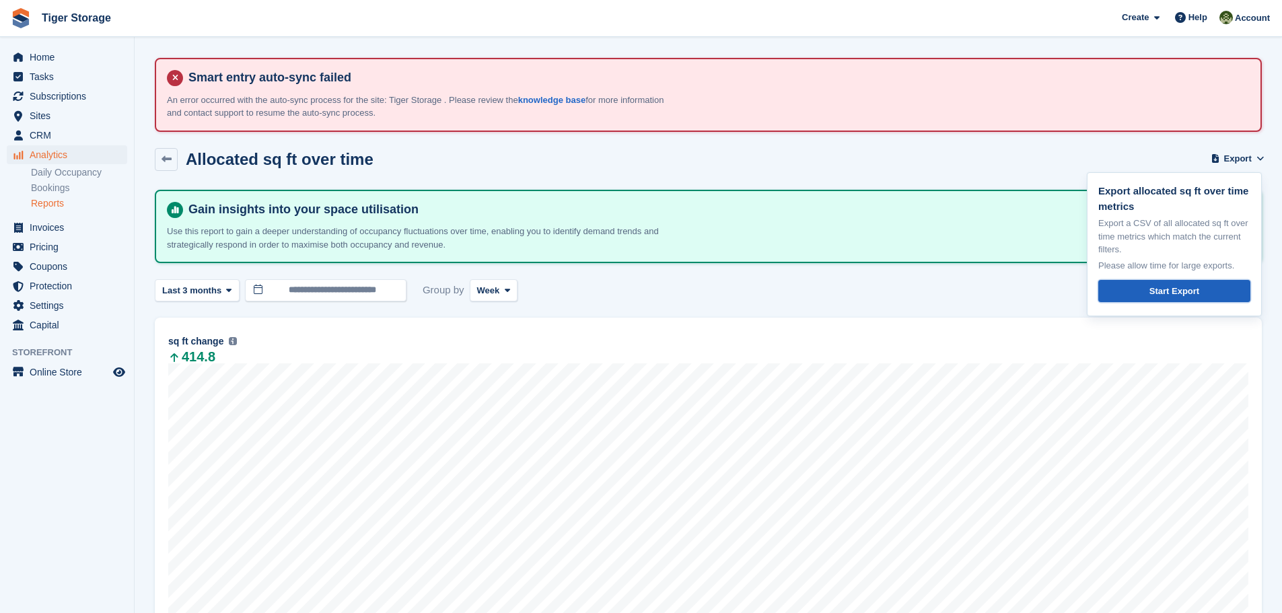
click at [1142, 288] on link "Start Export" at bounding box center [1175, 291] width 152 height 22
click at [39, 118] on span "Sites" at bounding box center [70, 115] width 81 height 19
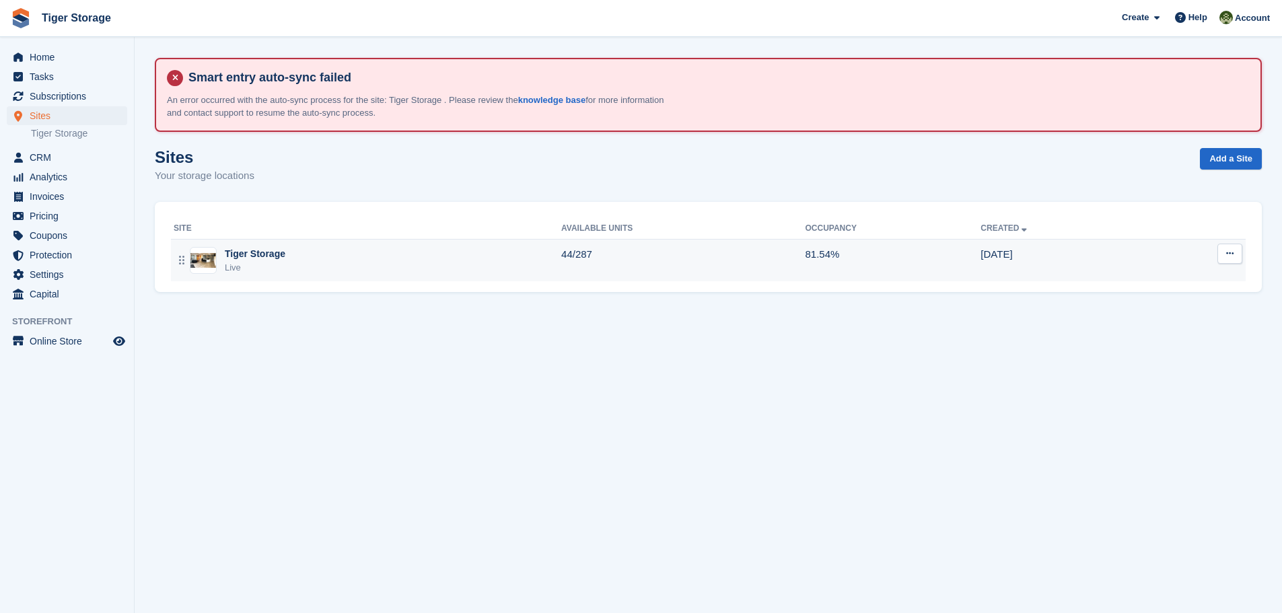
click at [553, 250] on div "Tiger Storage Live" at bounding box center [368, 261] width 388 height 28
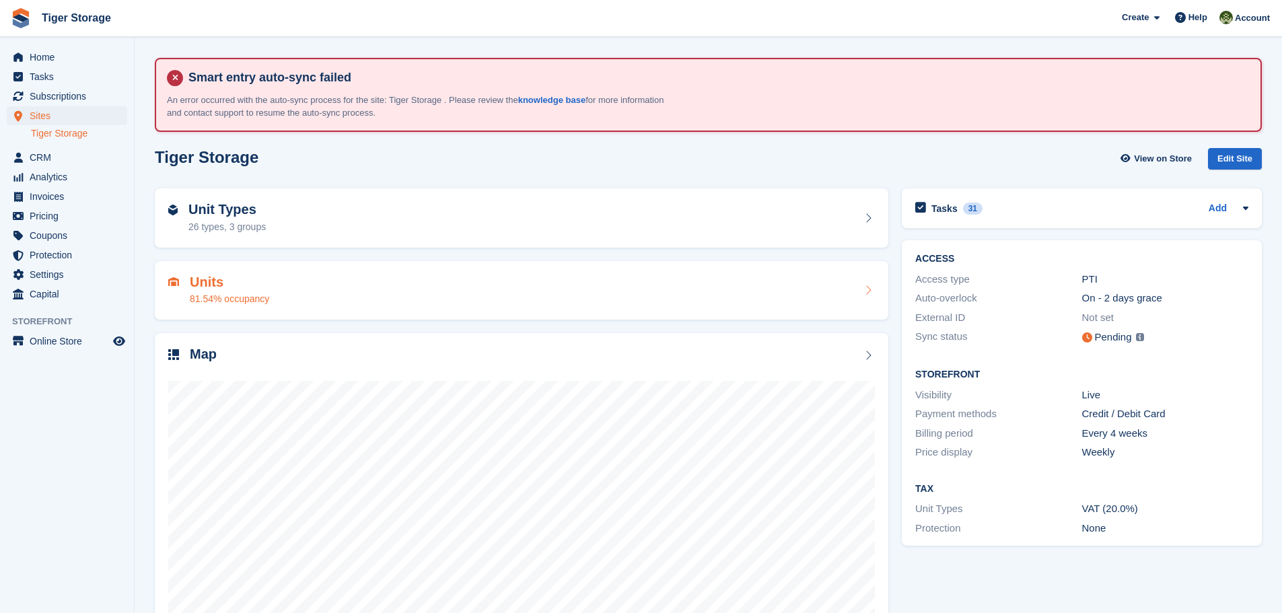
click at [203, 281] on h2 "Units" at bounding box center [229, 282] width 79 height 15
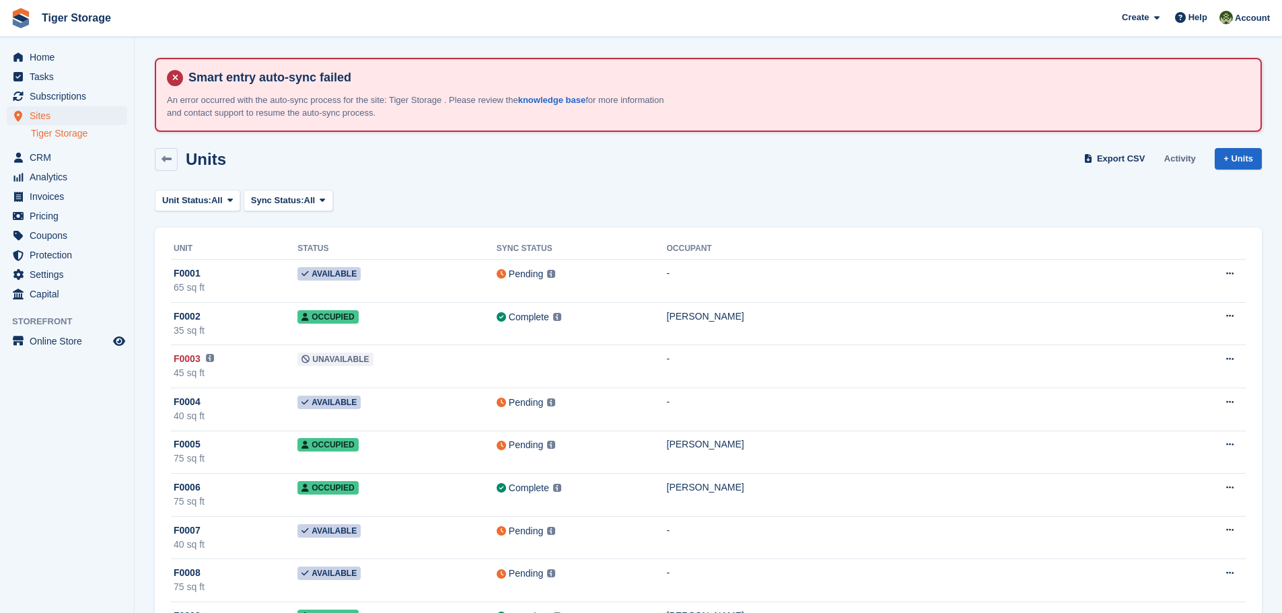
click at [1184, 163] on link "Activity" at bounding box center [1180, 159] width 42 height 22
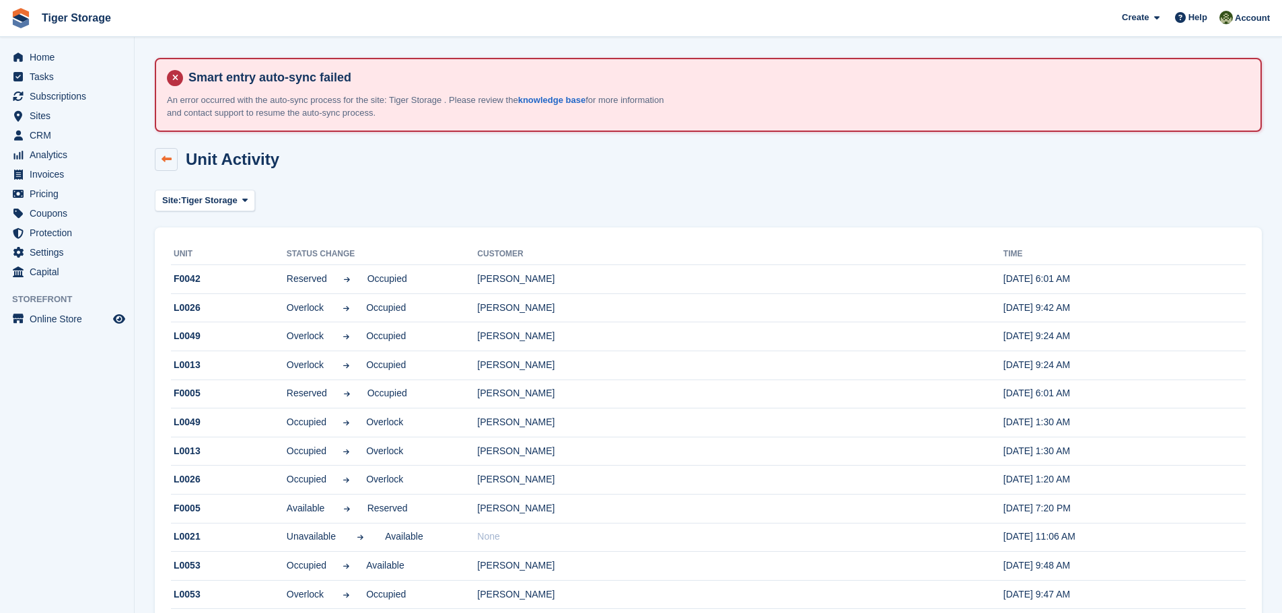
click at [168, 161] on icon at bounding box center [167, 159] width 10 height 10
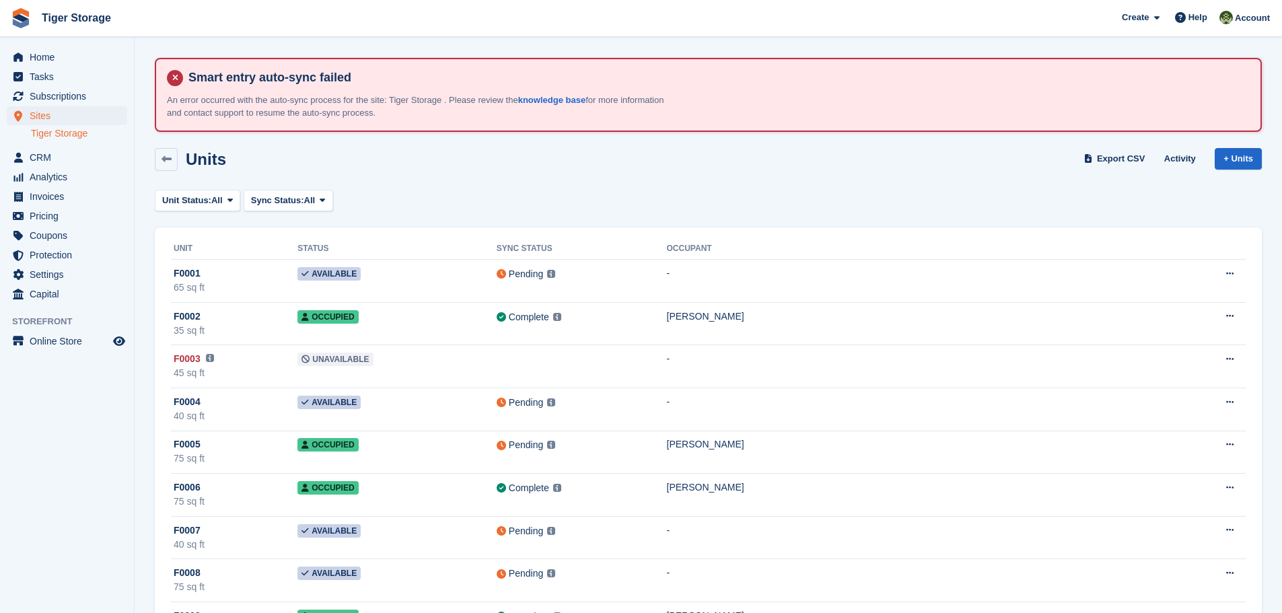
click at [168, 161] on icon at bounding box center [167, 159] width 10 height 10
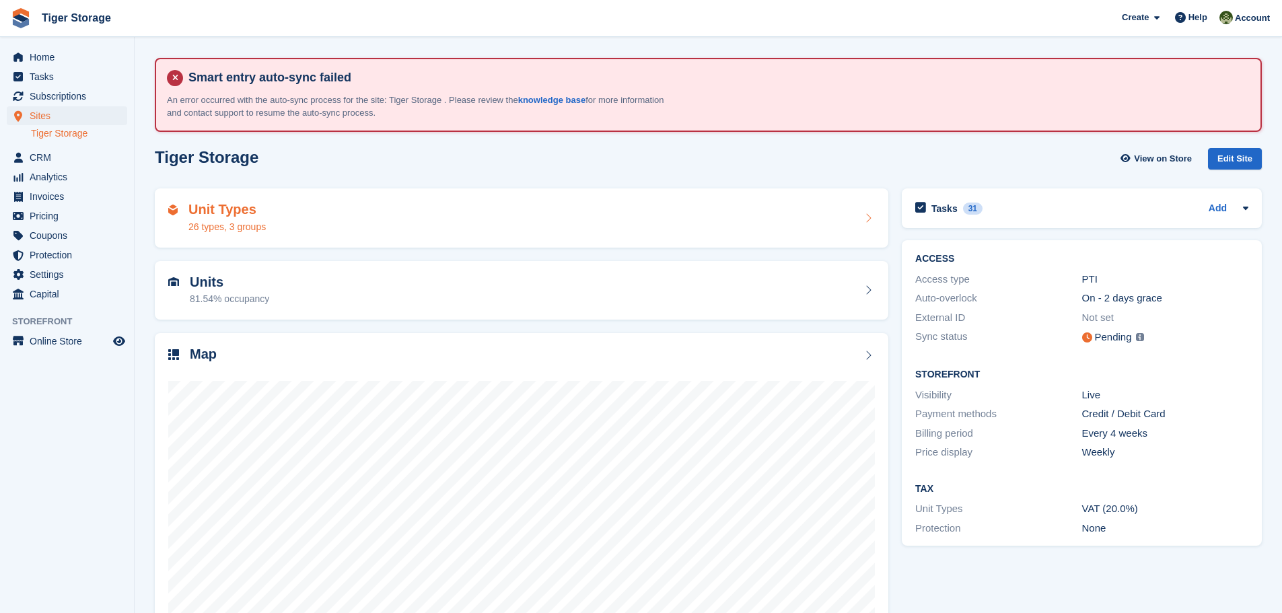
click at [207, 227] on div "26 types, 3 groups" at bounding box center [227, 227] width 77 height 14
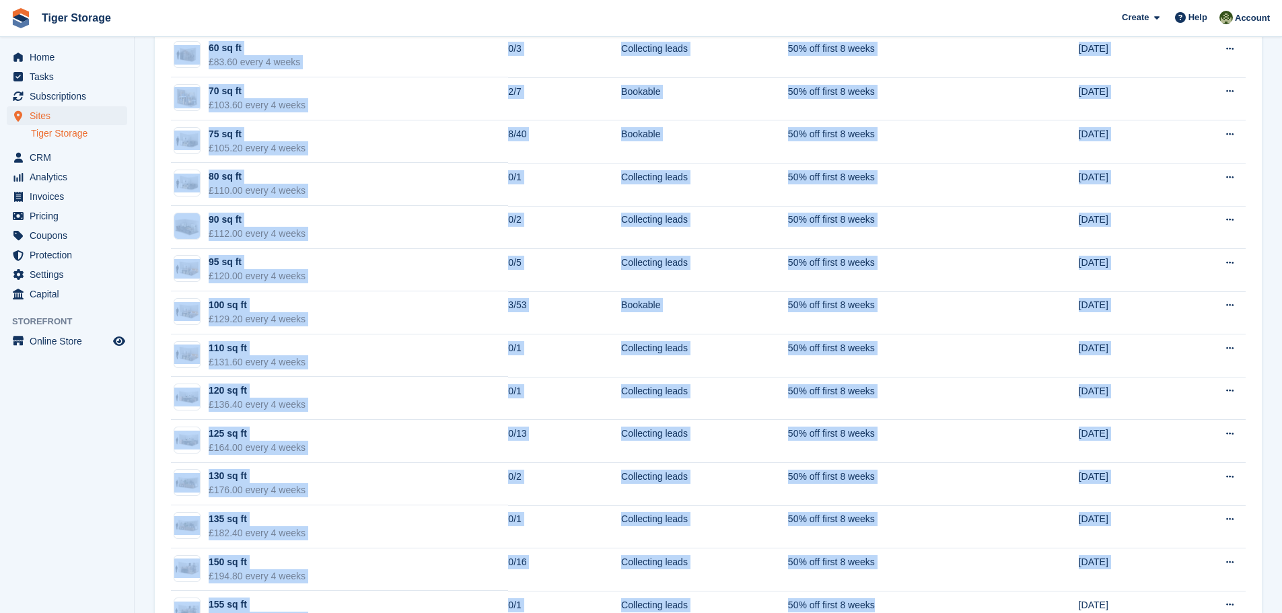
scroll to position [757, 0]
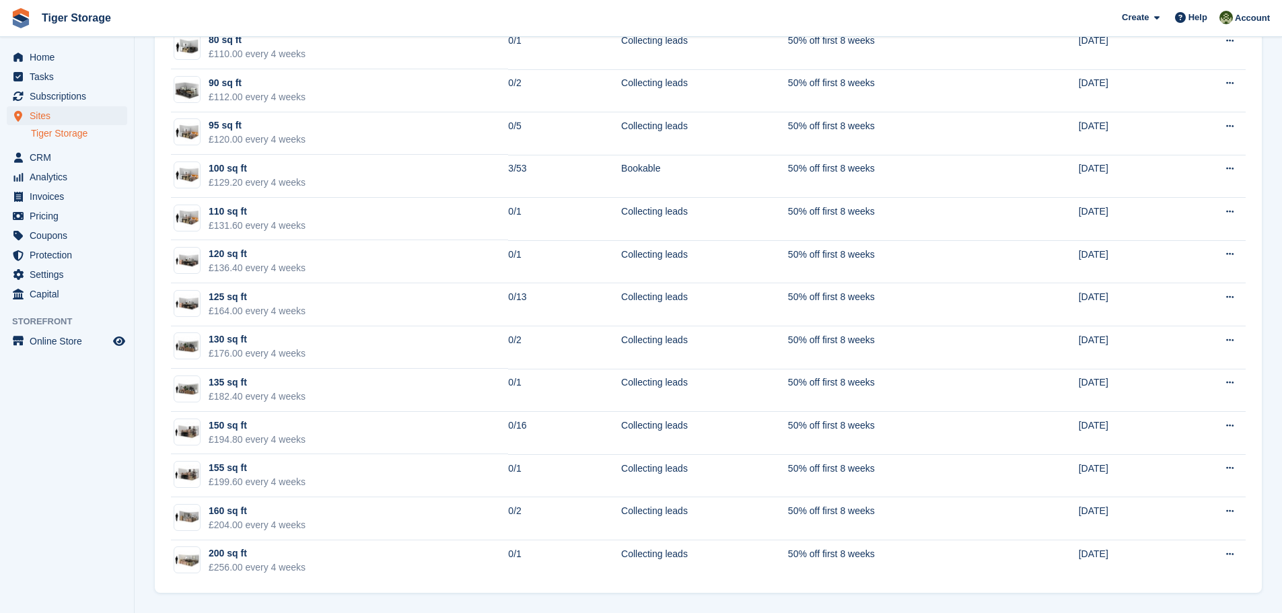
drag, startPoint x: 170, startPoint y: 213, endPoint x: 940, endPoint y: 624, distance: 873.7
copy div
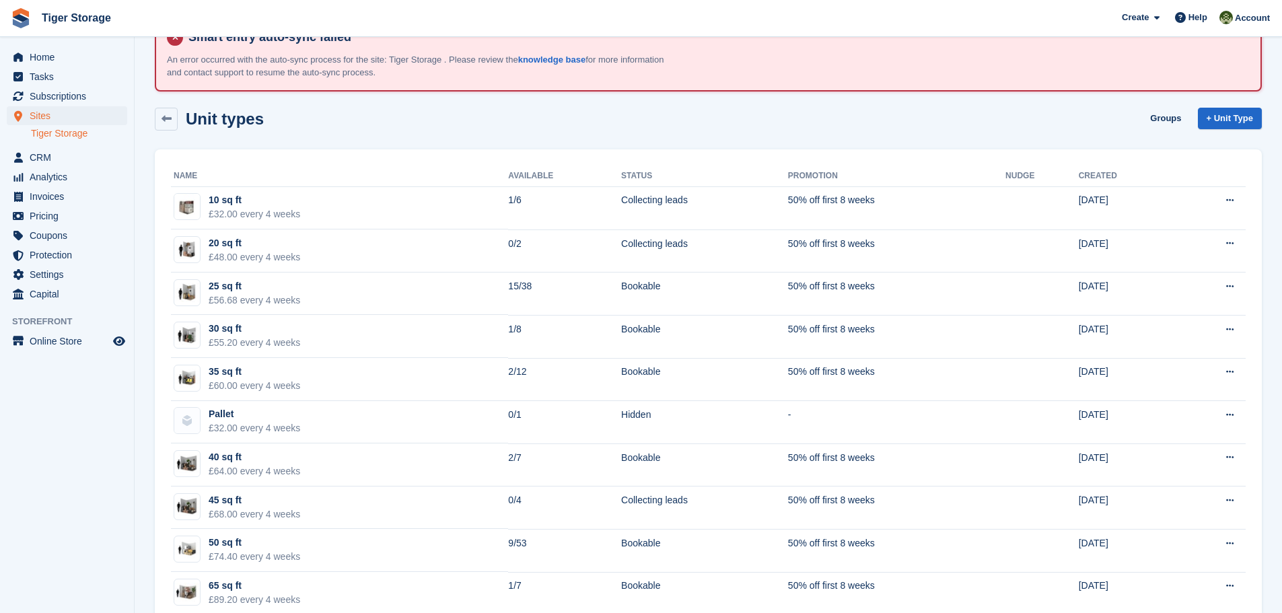
scroll to position [0, 0]
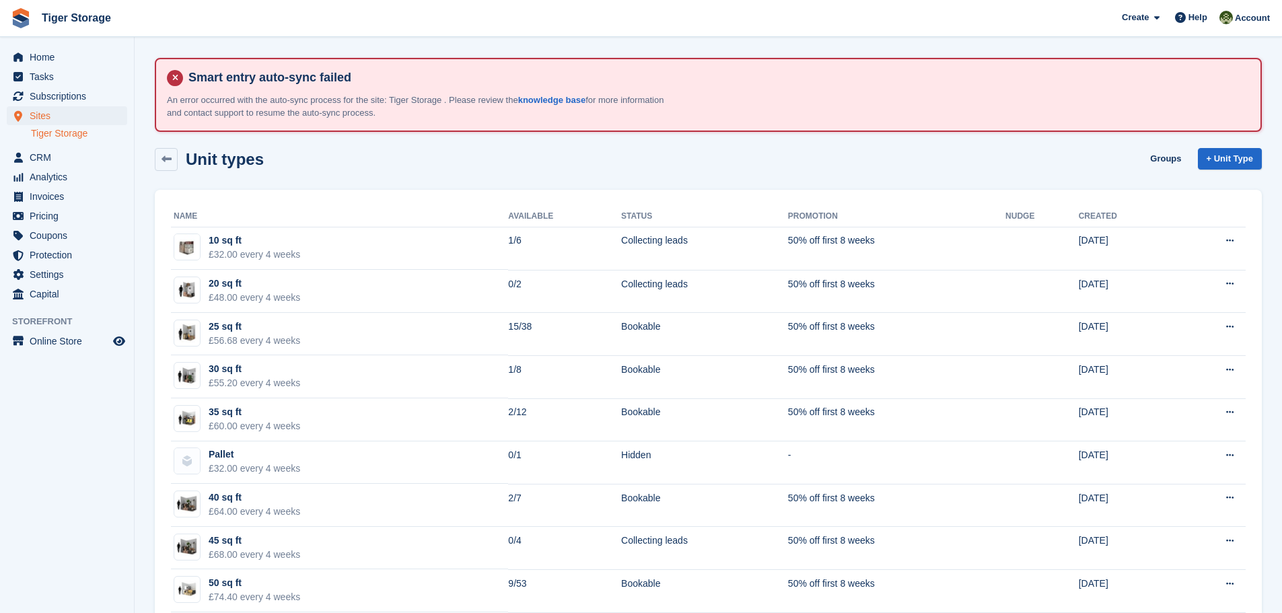
click at [433, 170] on div "Unit types Groups + Unit Type" at bounding box center [708, 159] width 1107 height 23
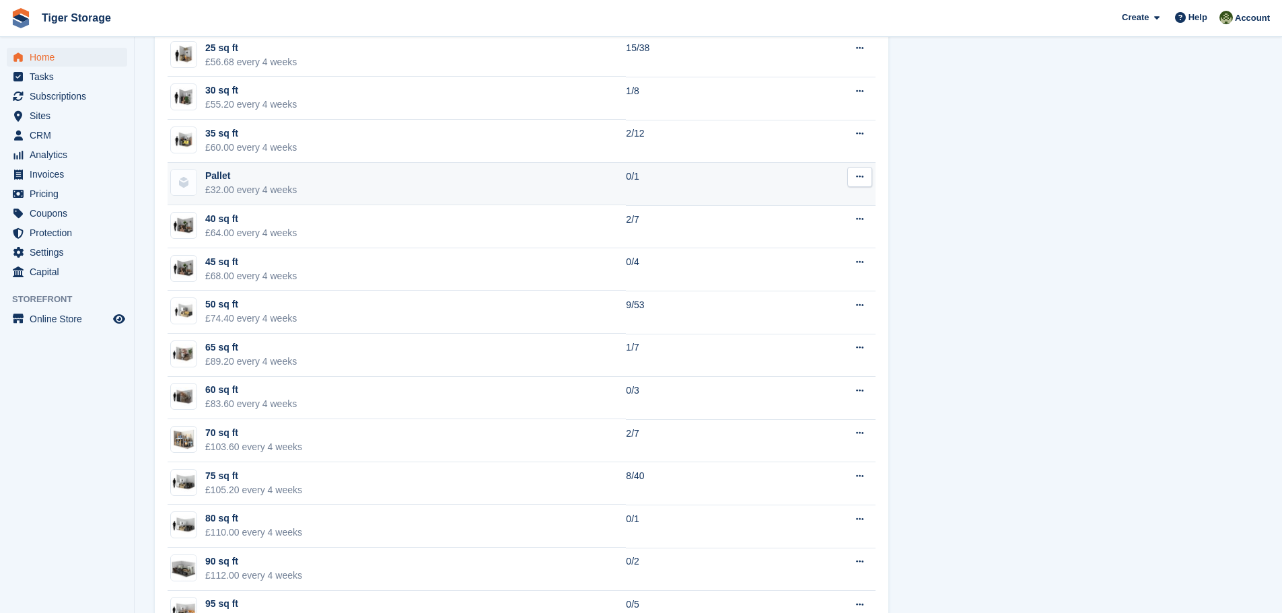
scroll to position [741, 0]
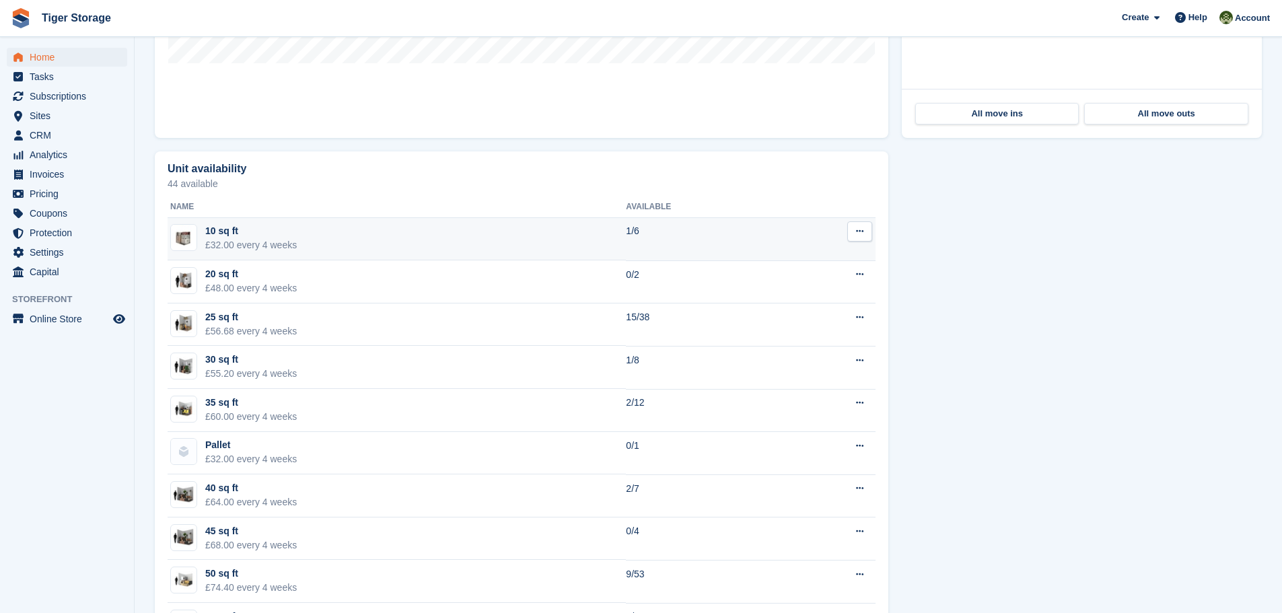
click at [225, 235] on div "10 sq ft" at bounding box center [251, 231] width 92 height 14
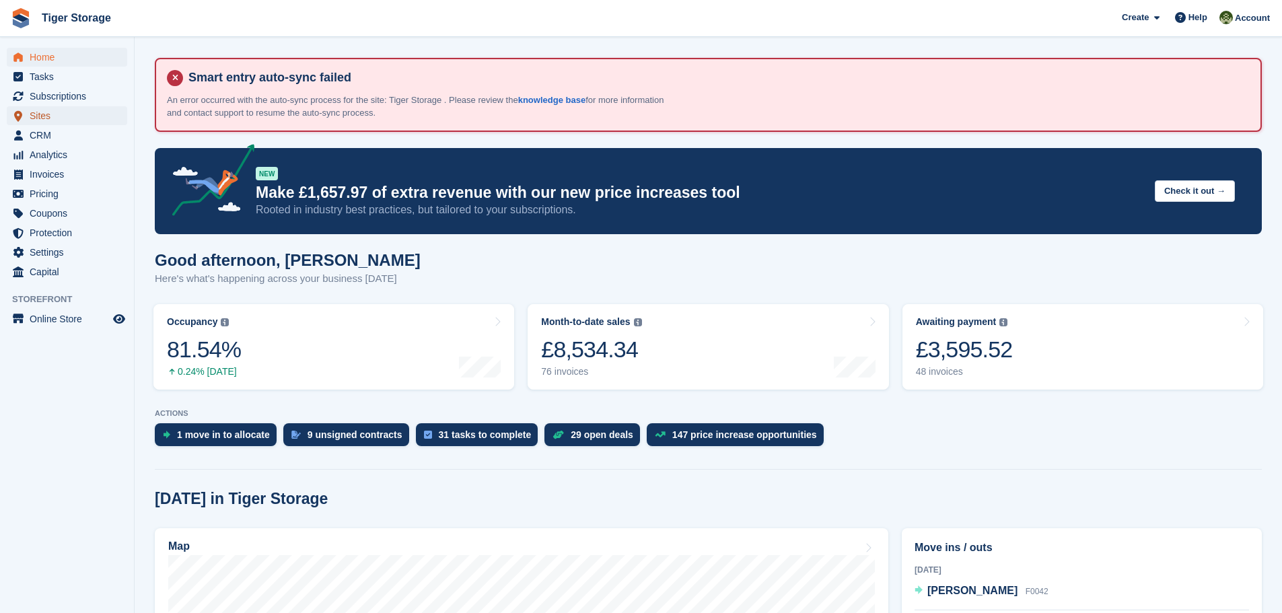
click at [50, 119] on span "Sites" at bounding box center [70, 115] width 81 height 19
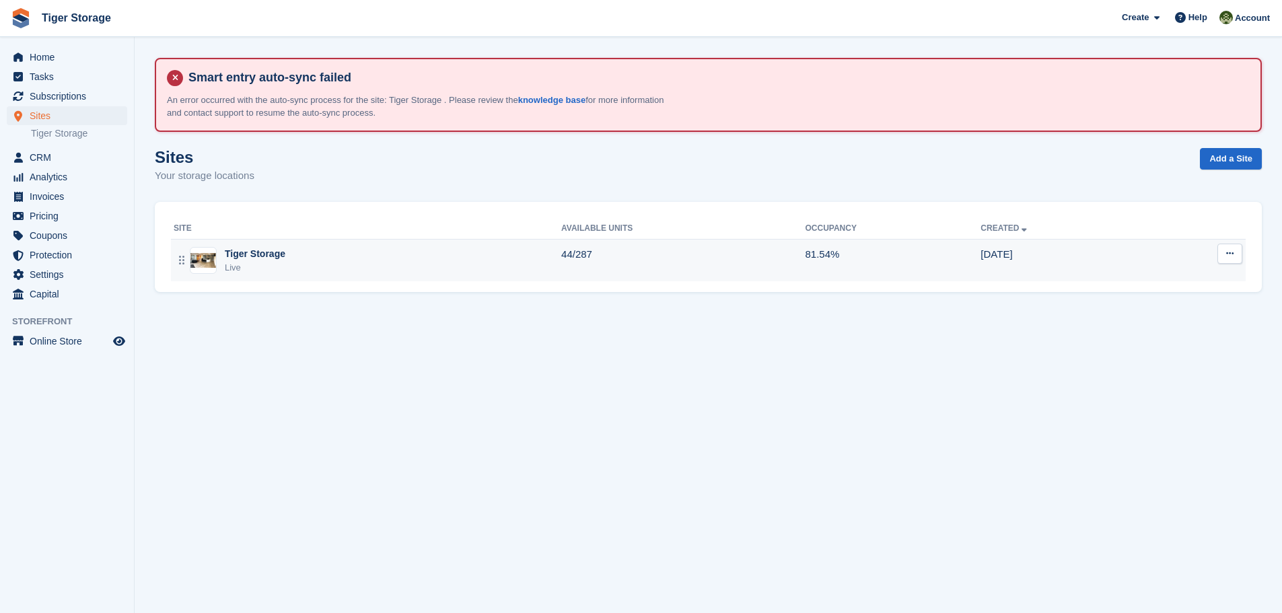
click at [286, 263] on div "Tiger Storage Live" at bounding box center [368, 261] width 388 height 28
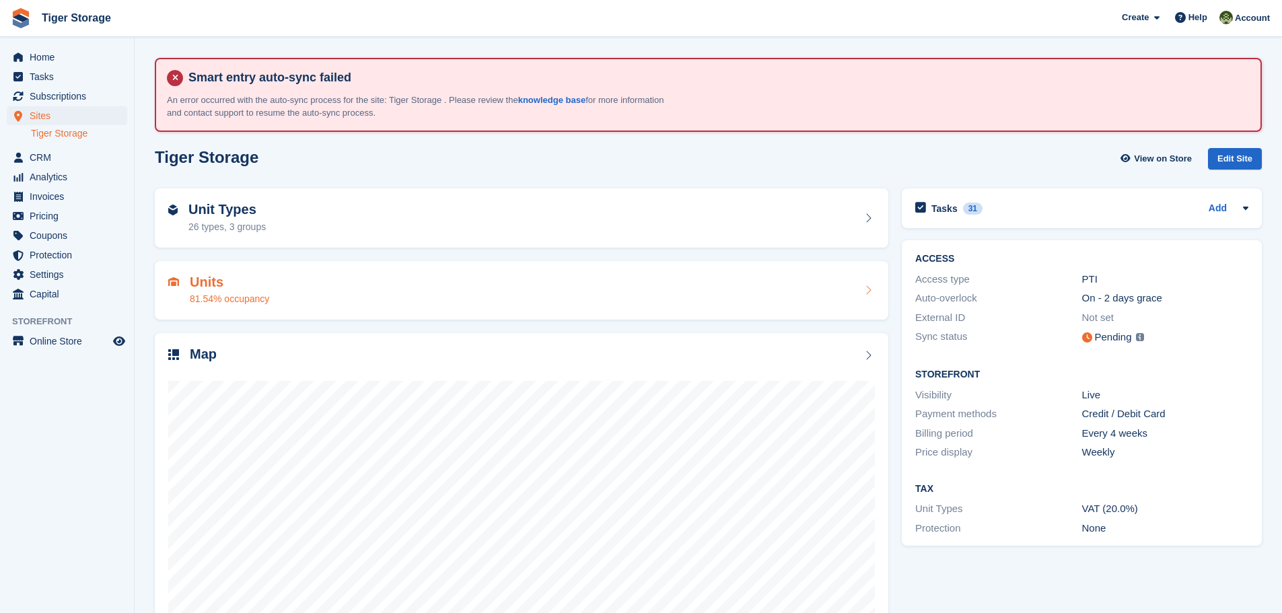
click at [219, 285] on h2 "Units" at bounding box center [229, 282] width 79 height 15
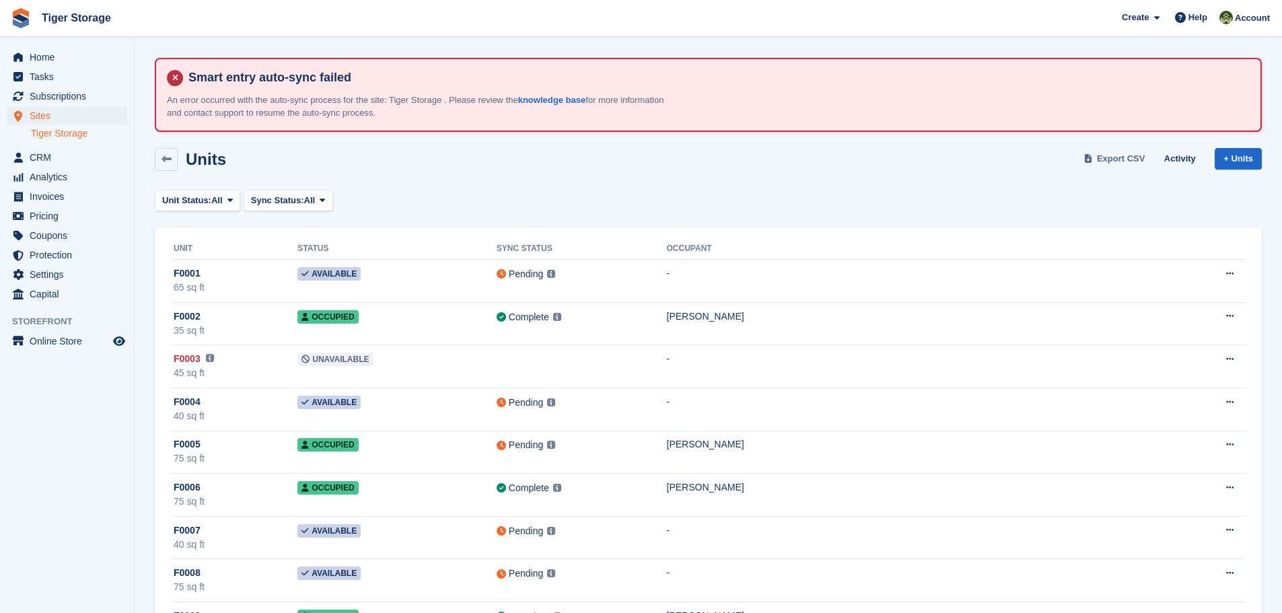
click at [1107, 159] on span "Export CSV" at bounding box center [1121, 158] width 48 height 13
